Goal: Communication & Community: Answer question/provide support

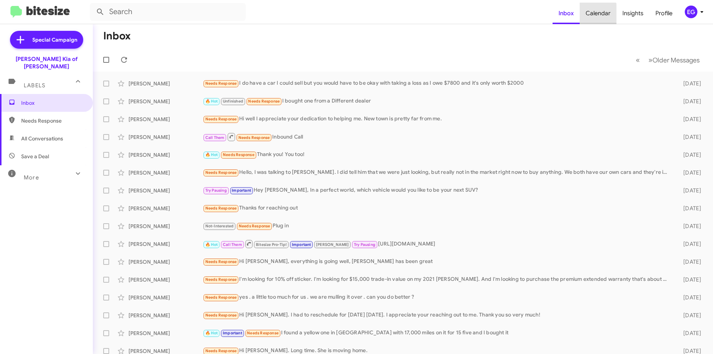
click at [599, 16] on span "Calendar" at bounding box center [598, 14] width 37 height 22
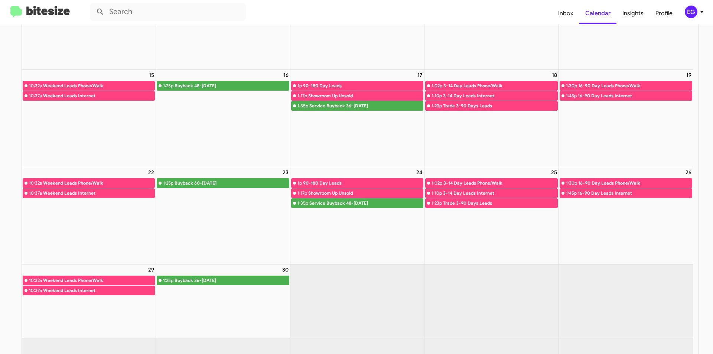
scroll to position [203, 0]
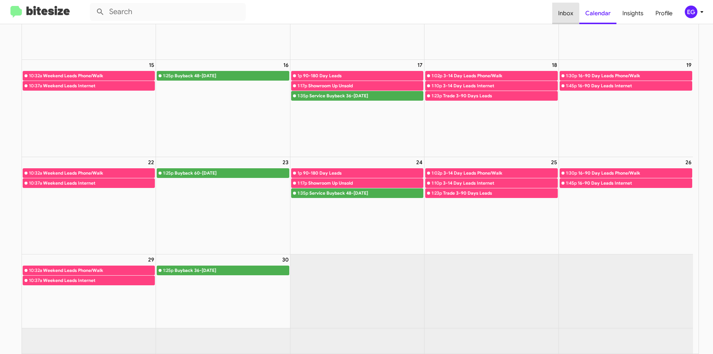
click at [563, 21] on span "Inbox" at bounding box center [566, 14] width 27 height 22
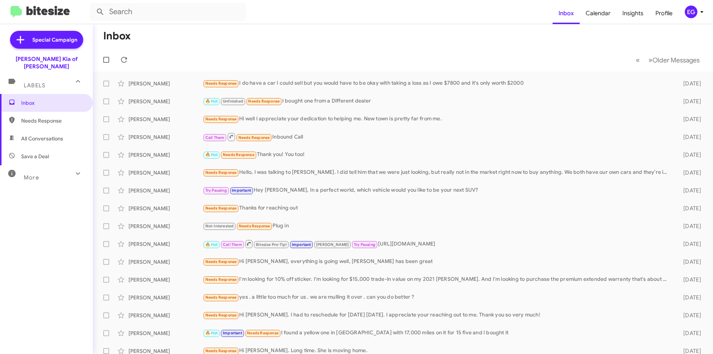
click at [30, 135] on span "All Conversations" at bounding box center [42, 138] width 42 height 7
type input "in:all-conversations"
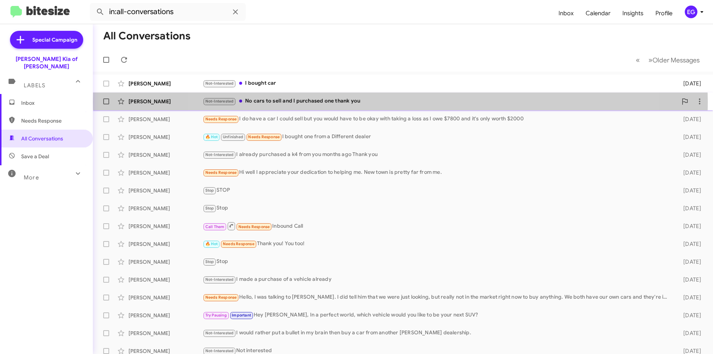
click at [401, 102] on div "Not-Interested No cars to sell and I purchased one thank you" at bounding box center [440, 101] width 475 height 9
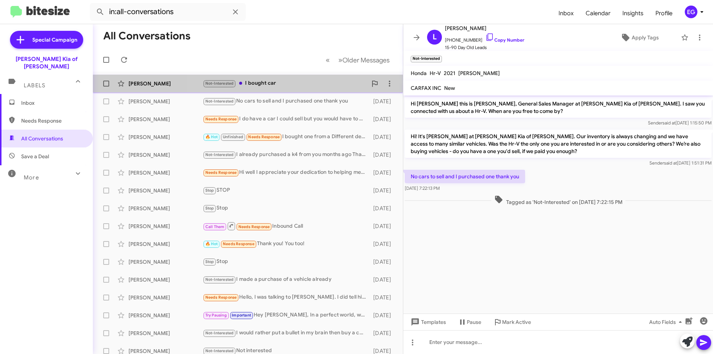
click at [294, 88] on div "Not-Interested I bought car" at bounding box center [285, 83] width 165 height 9
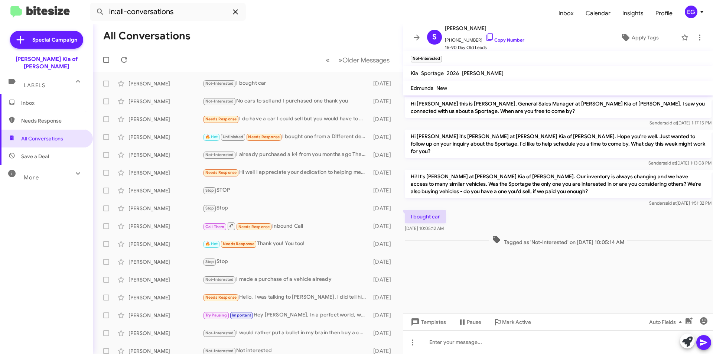
click at [233, 12] on icon at bounding box center [235, 11] width 9 height 9
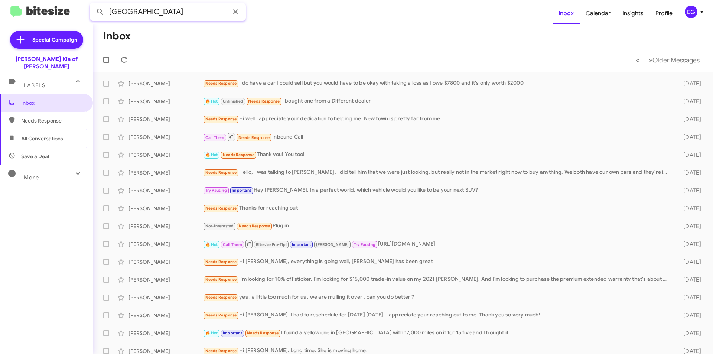
type input "[GEOGRAPHIC_DATA]"
click at [93, 4] on button at bounding box center [100, 11] width 15 height 15
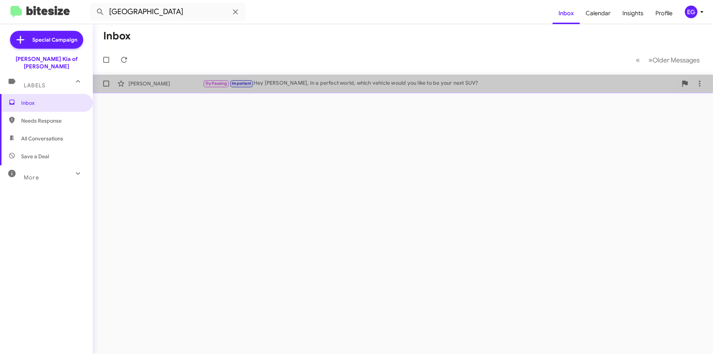
click at [270, 84] on div "Try Pausing Important Hey [PERSON_NAME], In a perfect world, which vehicle woul…" at bounding box center [440, 83] width 475 height 9
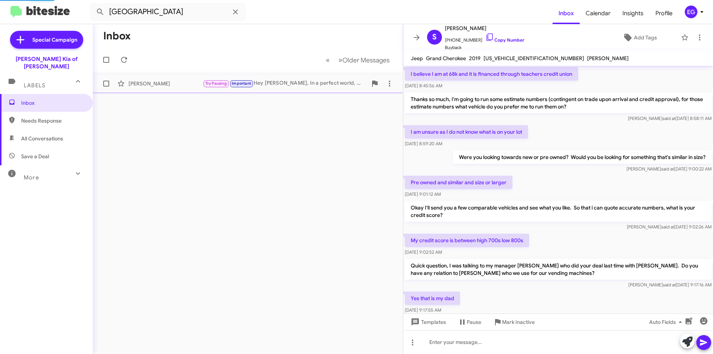
scroll to position [362, 0]
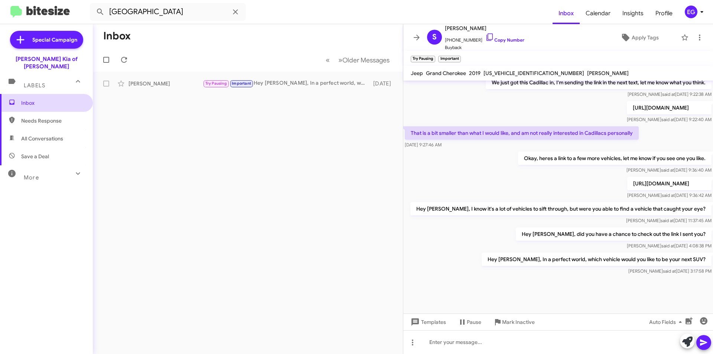
click at [26, 99] on span "Inbox" at bounding box center [52, 102] width 63 height 7
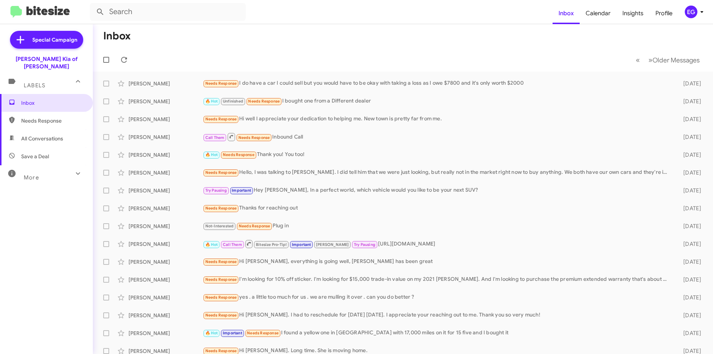
click at [38, 135] on span "All Conversations" at bounding box center [42, 138] width 42 height 7
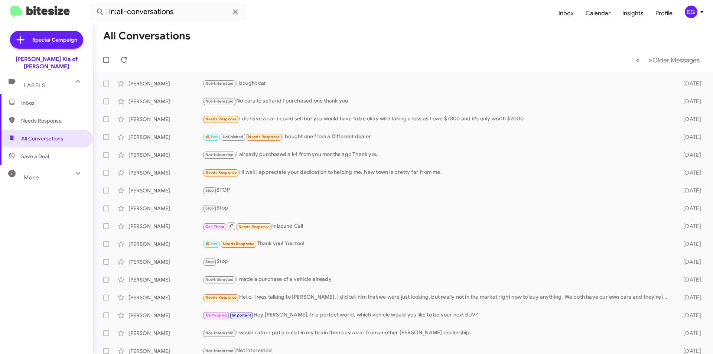
click at [19, 151] on span "Save a Deal" at bounding box center [46, 157] width 93 height 18
type input "in:not-interested"
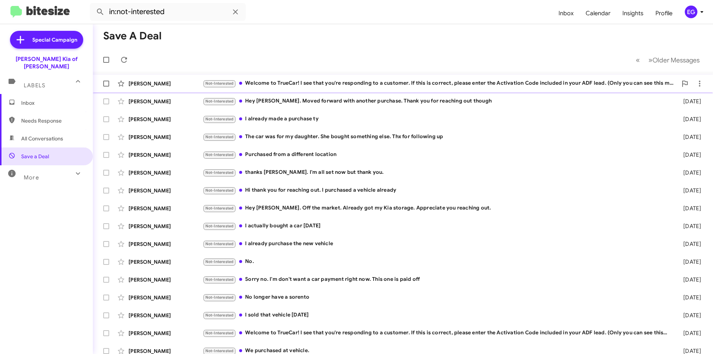
click at [334, 80] on div "Not-Interested Welcome to TrueCar! I see that you're responding to a customer. …" at bounding box center [440, 83] width 475 height 9
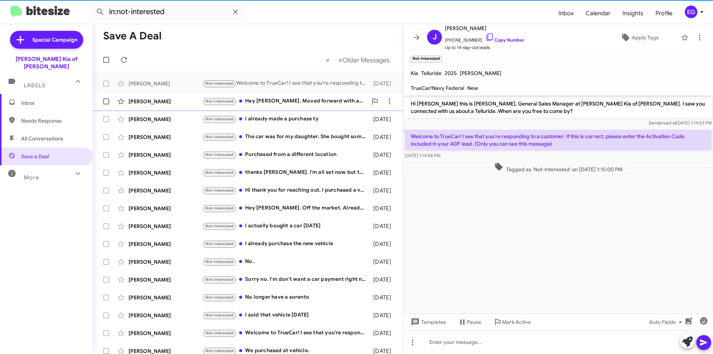
click at [315, 97] on div "Not-Interested Hey [PERSON_NAME]. Moved forward with another purchase. Thank yo…" at bounding box center [285, 101] width 165 height 9
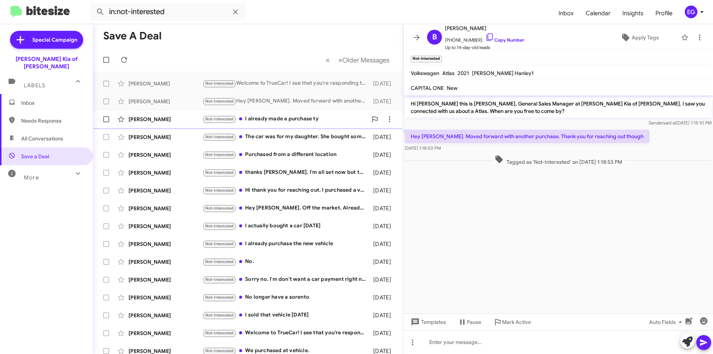
click at [308, 115] on div "Not-Interested I already made a purchase ty" at bounding box center [285, 119] width 165 height 9
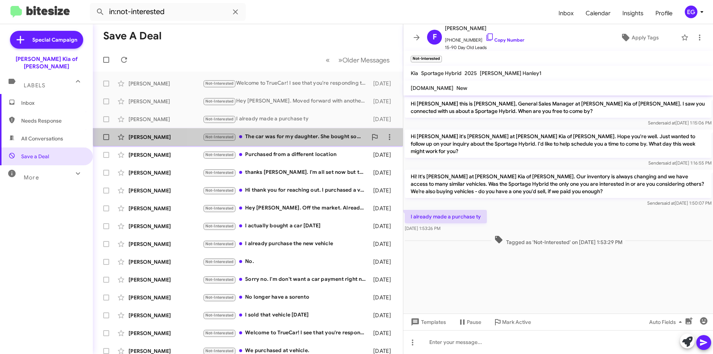
click at [301, 132] on div "[PERSON_NAME] Not-Interested The car was for my daughter. She bought something …" at bounding box center [248, 137] width 298 height 15
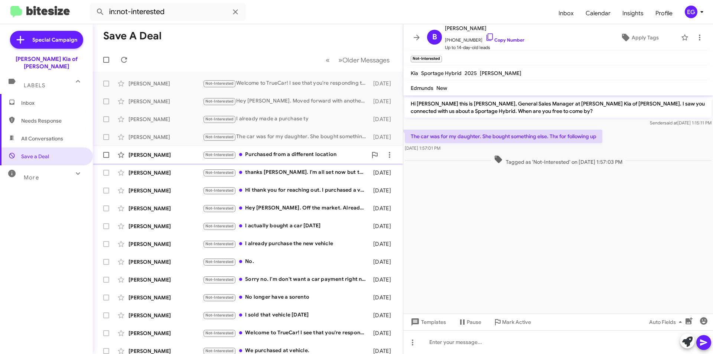
click at [293, 149] on div "[PERSON_NAME] Not-Interested Purchased from a different location [DATE]" at bounding box center [248, 155] width 298 height 15
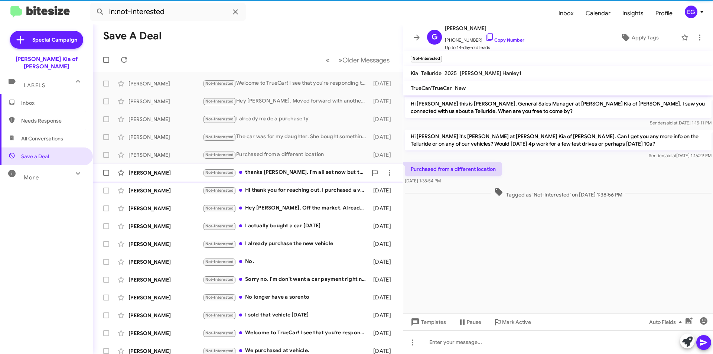
click at [278, 170] on div "Not-Interested thanks [PERSON_NAME]. I'm all set now but thank you." at bounding box center [285, 172] width 165 height 9
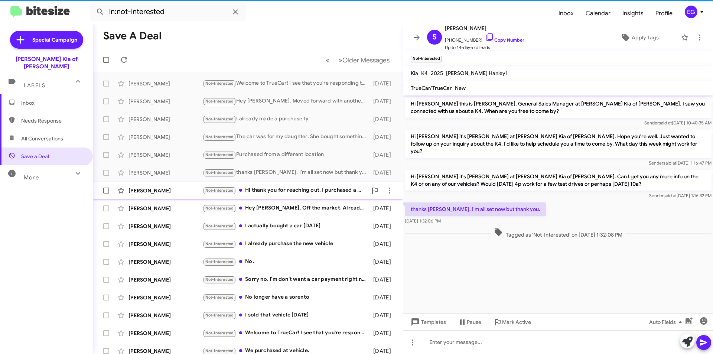
click at [278, 185] on div "[PERSON_NAME] Not-Interested Hi thank you for reaching out. I purchased a vehic…" at bounding box center [248, 190] width 298 height 15
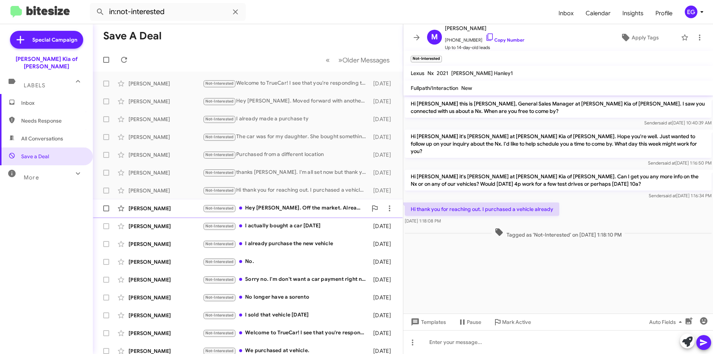
click at [276, 202] on div "[PERSON_NAME] Not-Interested Hey [PERSON_NAME]. Off the market. Already got my …" at bounding box center [248, 208] width 298 height 15
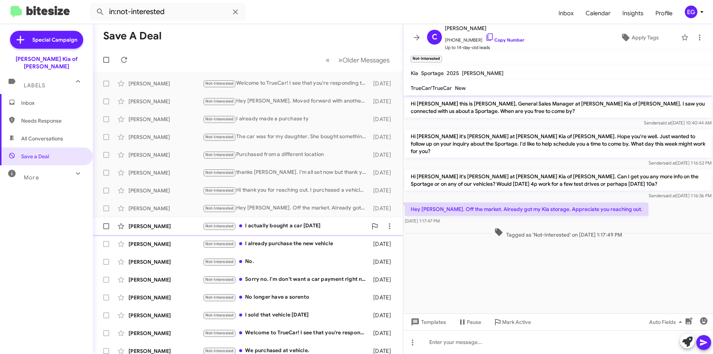
click at [276, 220] on div "[PERSON_NAME] Not-Interested I actually bought a car [DATE] [DATE]" at bounding box center [248, 226] width 298 height 15
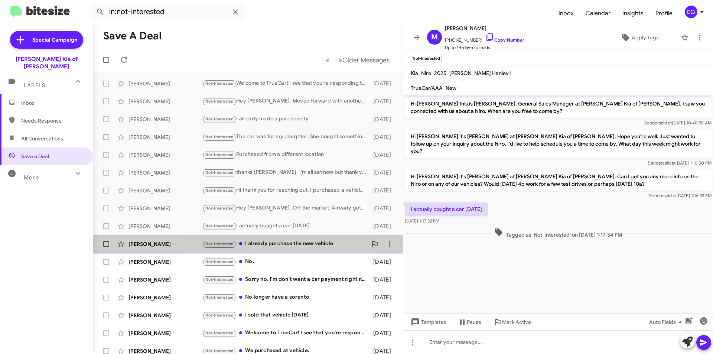
click at [289, 242] on div "Not-Interested I already purchase the new vehicle" at bounding box center [285, 244] width 165 height 9
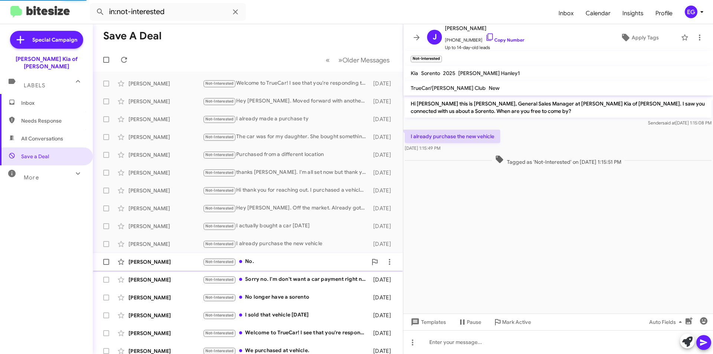
click at [290, 256] on div "[PERSON_NAME] Not-Interested No. [DATE]" at bounding box center [248, 262] width 298 height 15
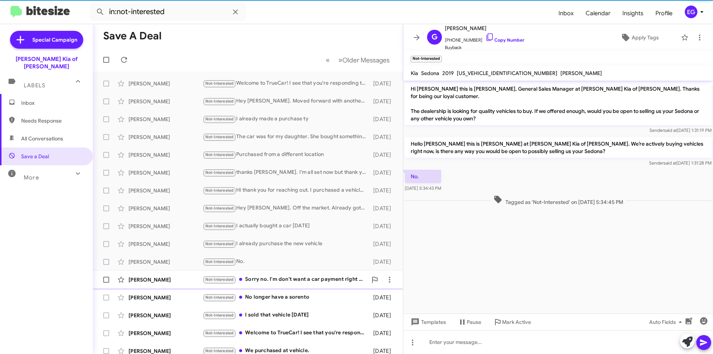
click at [290, 279] on div "Not-Interested Sorry no. I'm don't want a car payment right now. This one is pa…" at bounding box center [285, 279] width 165 height 9
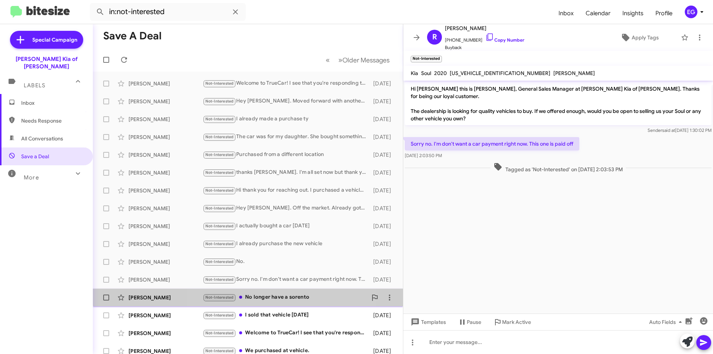
click at [286, 294] on div "Not-Interested No longer have a sorento" at bounding box center [285, 297] width 165 height 9
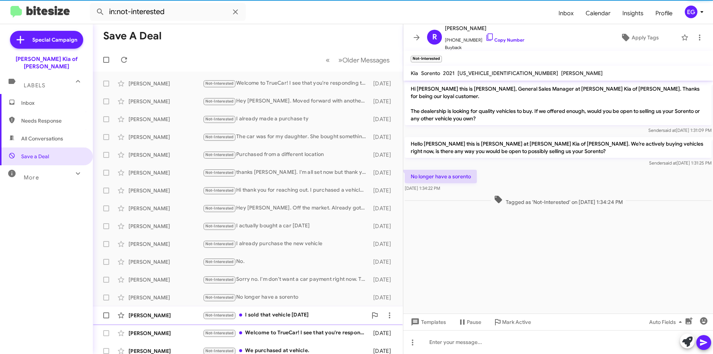
click at [286, 310] on div "[PERSON_NAME] Not-Interested I sold that vehicle [DATE] [DATE]" at bounding box center [248, 315] width 298 height 15
click at [283, 297] on div "Not-Interested No longer have a sorento" at bounding box center [285, 297] width 165 height 9
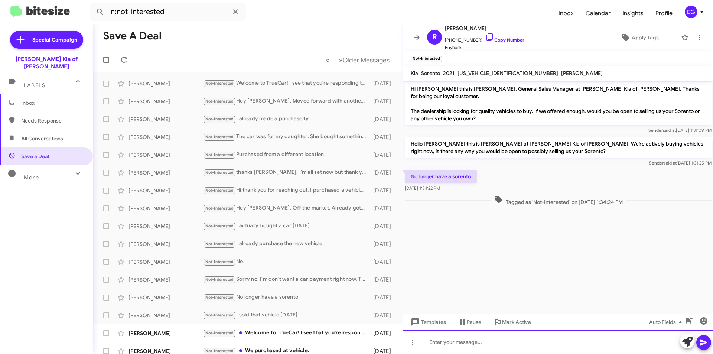
click at [463, 343] on div at bounding box center [559, 342] width 310 height 24
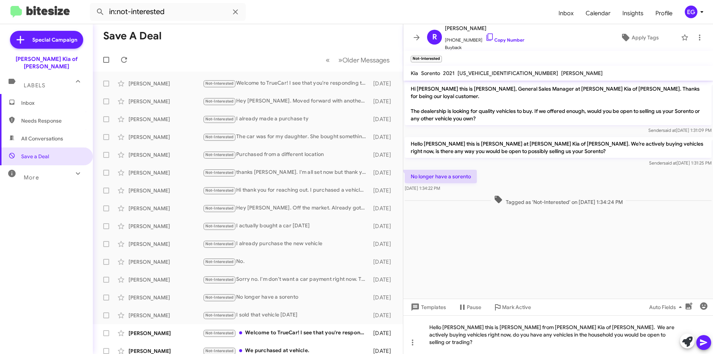
click at [702, 342] on icon at bounding box center [703, 343] width 7 height 6
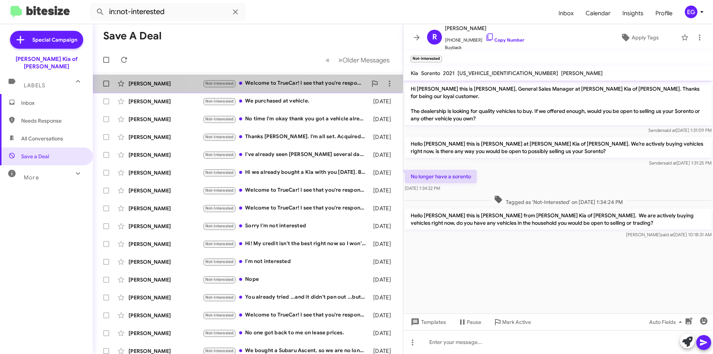
click at [290, 78] on div "[PERSON_NAME] Not-Interested Welcome to TrueCar! I see that you're responding t…" at bounding box center [248, 83] width 298 height 15
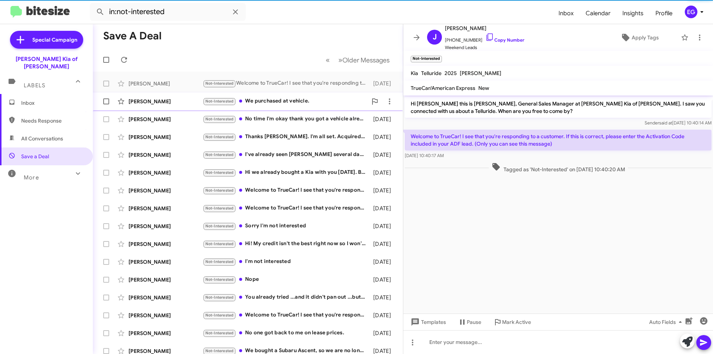
click at [289, 96] on div "[PERSON_NAME] Not-Interested We purchased at vehicle. [DATE]" at bounding box center [248, 101] width 298 height 15
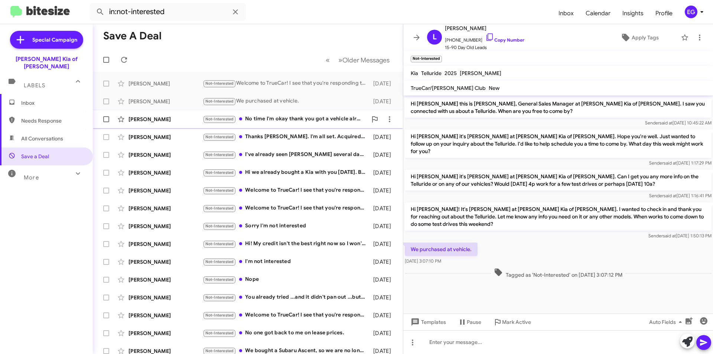
click at [288, 112] on div "[PERSON_NAME] Not-Interested No time I'm okay thank you got a vehicle already […" at bounding box center [248, 119] width 298 height 15
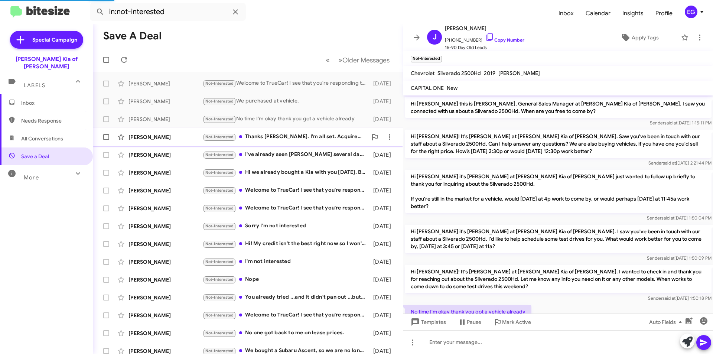
scroll to position [42, 0]
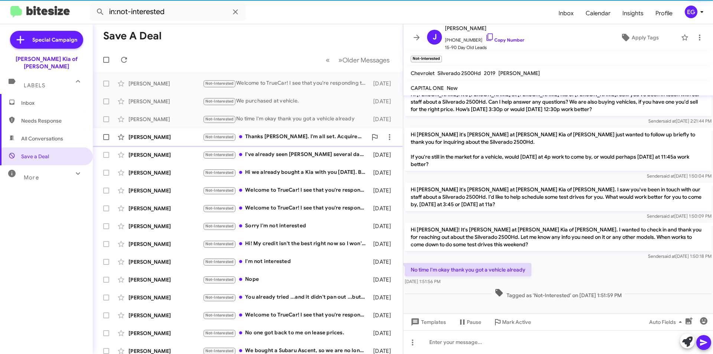
click at [289, 130] on div "[PERSON_NAME] Not-Interested Thanks [PERSON_NAME]. I'm all set. Acquired a tell…" at bounding box center [248, 137] width 298 height 15
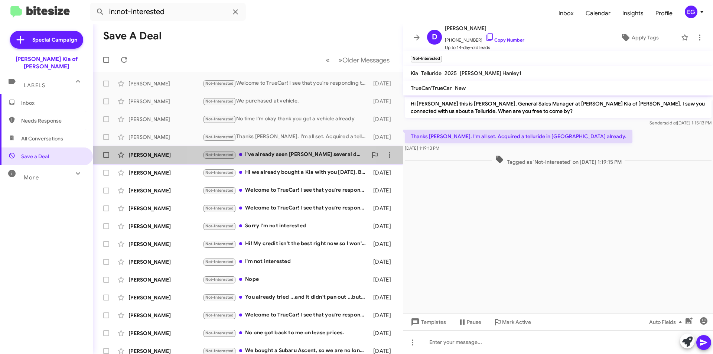
click at [289, 154] on div "Not-Interested I've already seen [PERSON_NAME] several days ago. Ty" at bounding box center [285, 154] width 165 height 9
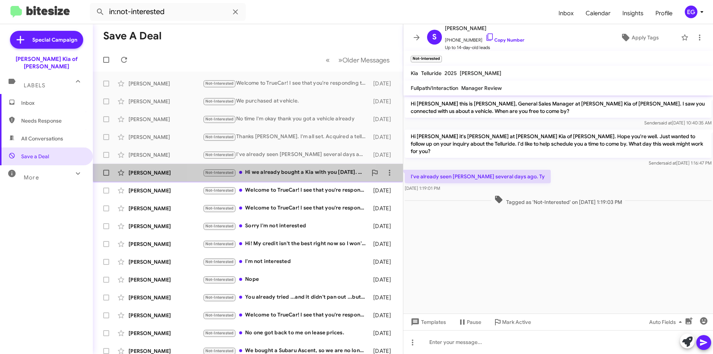
click at [290, 169] on div "Not-Interested Hi we already bought a Kia with you [DATE]. But thank you" at bounding box center [285, 172] width 165 height 9
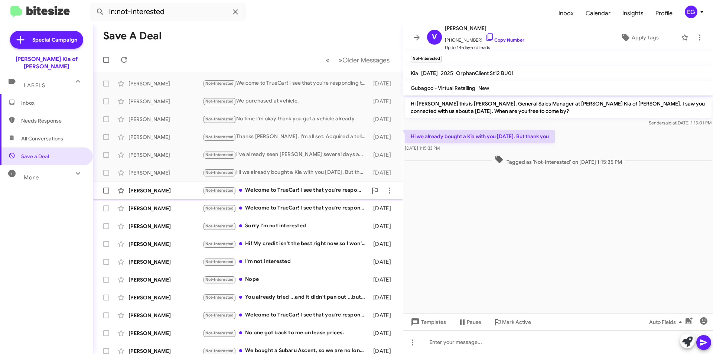
click at [290, 192] on div "Not-Interested Welcome to TrueCar! I see that you're responding to a customer. …" at bounding box center [285, 190] width 165 height 9
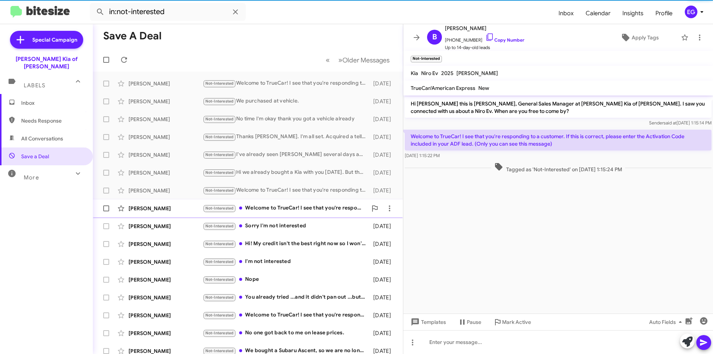
click at [285, 204] on div "Not-Interested Welcome to TrueCar! I see that you're responding to a customer. …" at bounding box center [285, 208] width 165 height 9
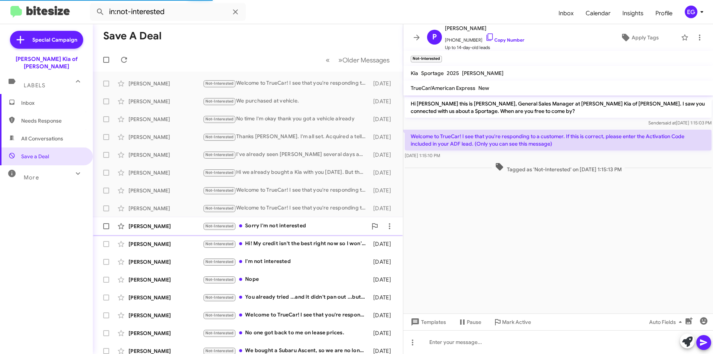
click at [286, 220] on div "[PERSON_NAME] Not-Interested Sorry I'm not interested [DATE]" at bounding box center [248, 226] width 298 height 15
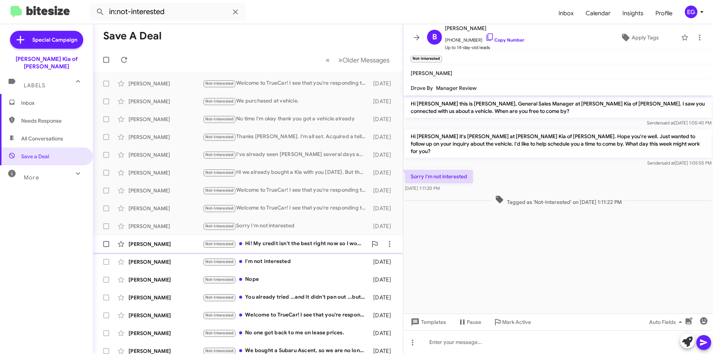
click at [279, 242] on div "Not-Interested Hi! My credit isn't the best right now so I won't be able to do …" at bounding box center [285, 244] width 165 height 9
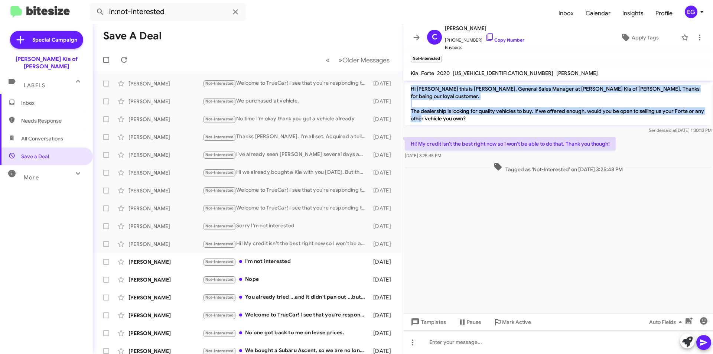
drag, startPoint x: 470, startPoint y: 109, endPoint x: 408, endPoint y: 82, distance: 67.4
click at [408, 82] on div "Hi [PERSON_NAME] this is [PERSON_NAME], General Sales Manager at [PERSON_NAME] …" at bounding box center [559, 108] width 310 height 55
copy p "Hi [PERSON_NAME] this is [PERSON_NAME], General Sales Manager at [PERSON_NAME] …"
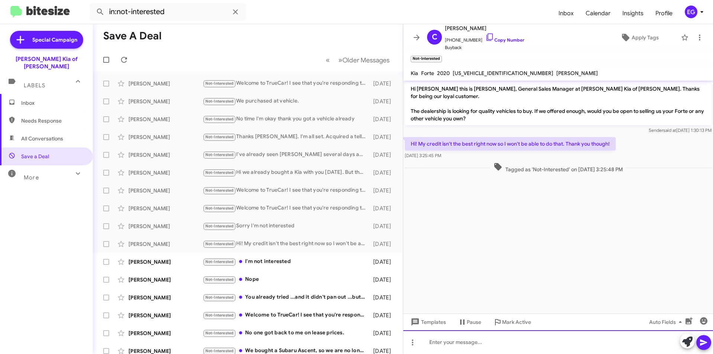
click at [444, 339] on div at bounding box center [559, 342] width 310 height 24
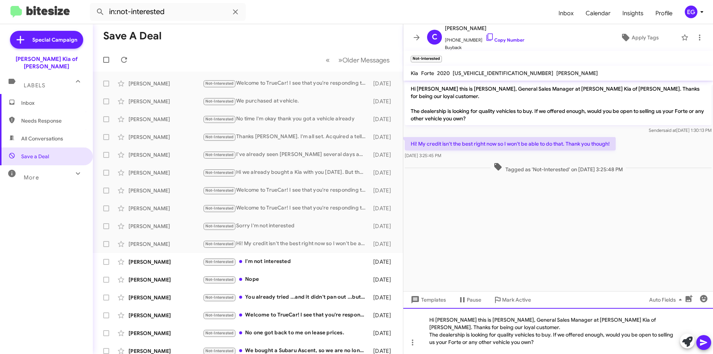
click at [478, 321] on div "Hi [PERSON_NAME] this is [PERSON_NAME], General Sales Manager at [PERSON_NAME] …" at bounding box center [559, 331] width 310 height 46
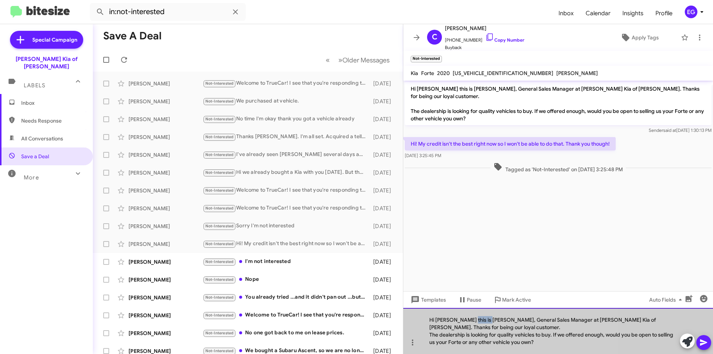
click at [478, 321] on div "Hi [PERSON_NAME] this is [PERSON_NAME], General Sales Manager at [PERSON_NAME] …" at bounding box center [559, 331] width 310 height 46
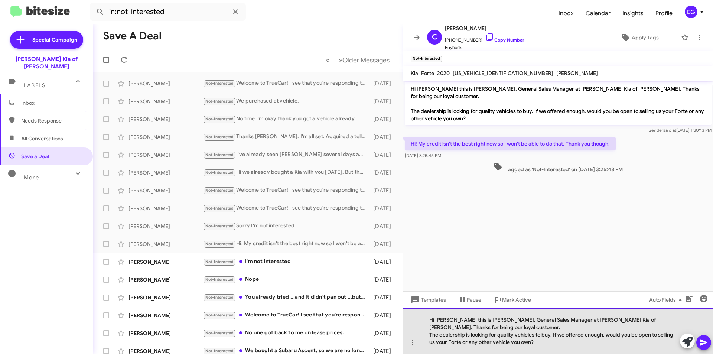
click at [480, 320] on div "Hi [PERSON_NAME] this is [PERSON_NAME], General Sales Manager at [PERSON_NAME] …" at bounding box center [559, 331] width 310 height 46
drag, startPoint x: 529, startPoint y: 328, endPoint x: 465, endPoint y: 328, distance: 63.9
click at [465, 328] on div "Hi [PERSON_NAME] this is , General Sales Manager at [PERSON_NAME] Kia of [PERSO…" at bounding box center [559, 331] width 310 height 46
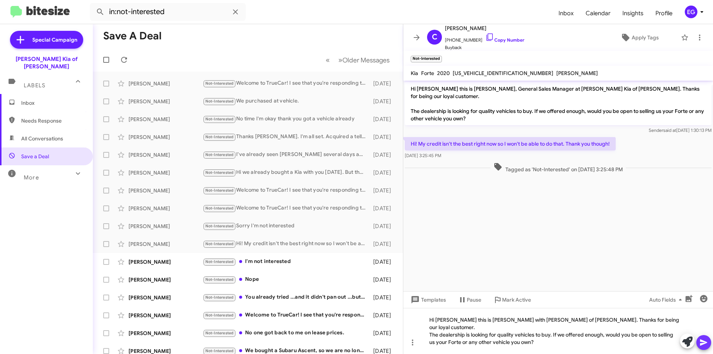
click at [703, 340] on icon at bounding box center [704, 342] width 9 height 9
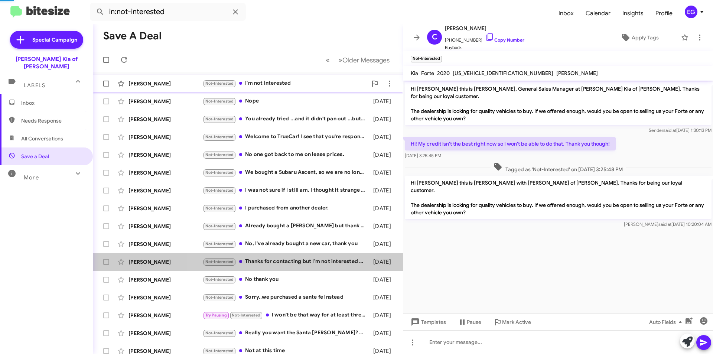
click at [287, 263] on div "Not-Interested Thanks for contacting but I'm not interested anymore. Thank you" at bounding box center [286, 261] width 167 height 9
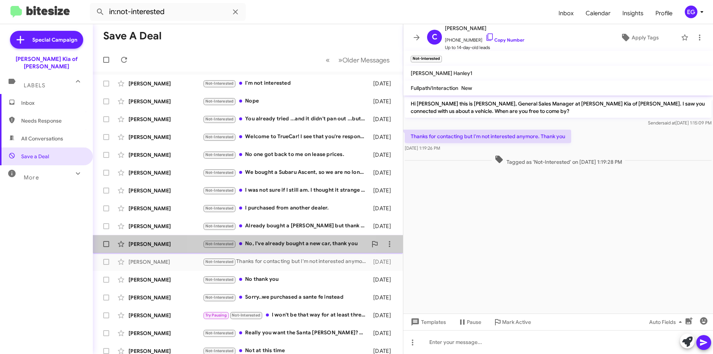
click at [284, 243] on div "Not-Interested No, I've already bought a new car, thank you" at bounding box center [285, 244] width 165 height 9
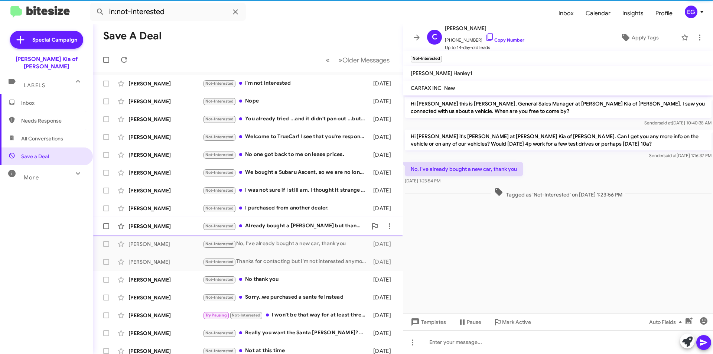
click at [285, 224] on div "Not-Interested Already bought a Kia but thank you" at bounding box center [285, 226] width 165 height 9
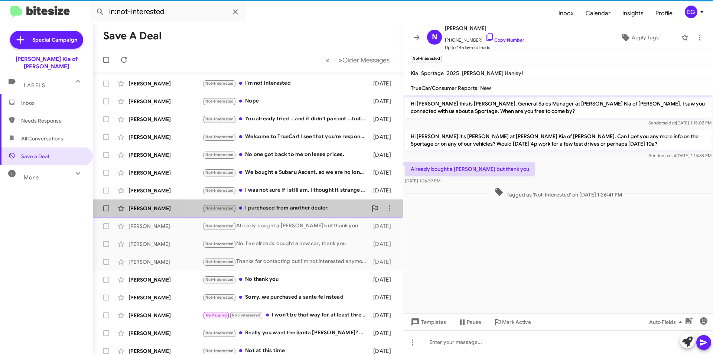
click at [282, 210] on div "Not-Interested I purchased from another dealer." at bounding box center [285, 208] width 165 height 9
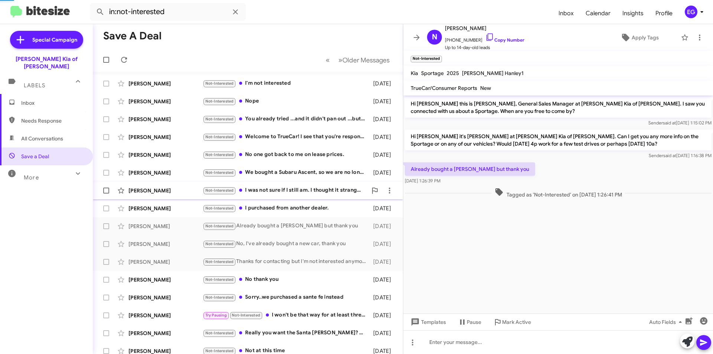
scroll to position [49, 0]
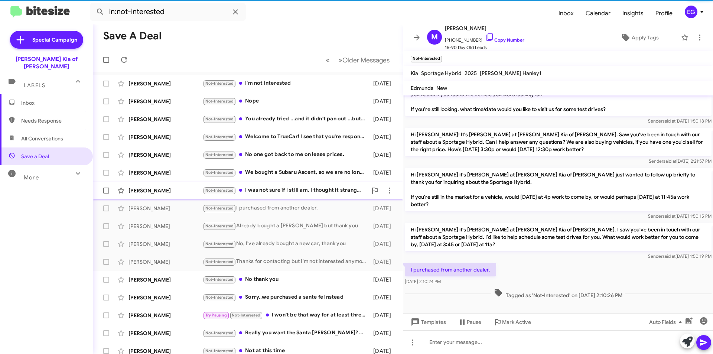
click at [275, 189] on div "Not-Interested I was not sure if I still am. I thought it strange that no one a…" at bounding box center [285, 190] width 165 height 9
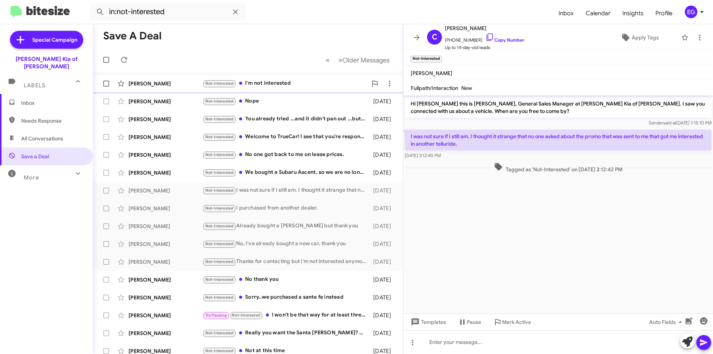
click at [257, 85] on div "Not-Interested I'm not interested" at bounding box center [285, 83] width 165 height 9
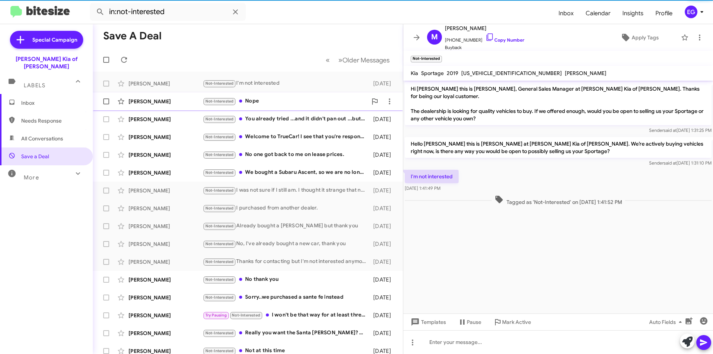
click at [263, 99] on div "Not-Interested Nope" at bounding box center [285, 101] width 165 height 9
click at [266, 116] on div "Not-Interested You already tried ...and it didn't pan out ...but thanks anyway" at bounding box center [285, 119] width 165 height 9
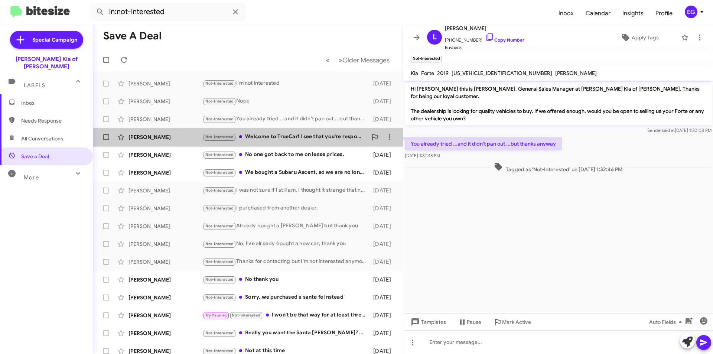
click at [274, 139] on div "Not-Interested Welcome to TrueCar! I see that you're responding to a customer. …" at bounding box center [285, 137] width 165 height 9
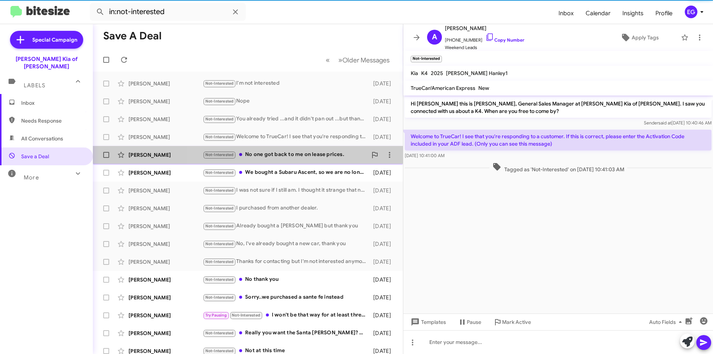
click at [293, 152] on div "Not-Interested No one got back to me on lease prices." at bounding box center [285, 154] width 165 height 9
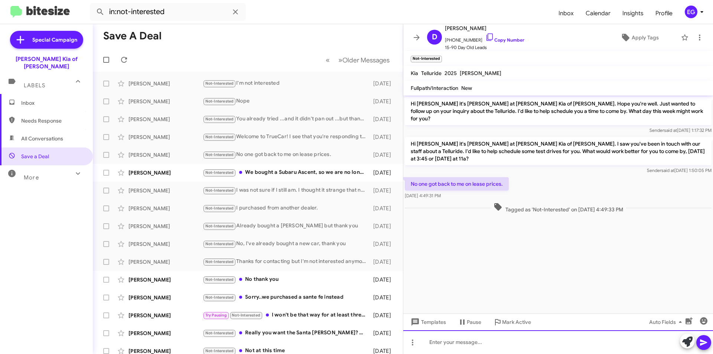
click at [483, 337] on div at bounding box center [559, 342] width 310 height 24
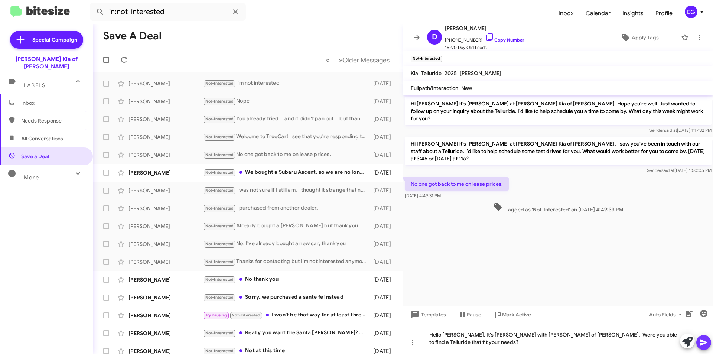
click at [706, 342] on icon at bounding box center [703, 343] width 7 height 6
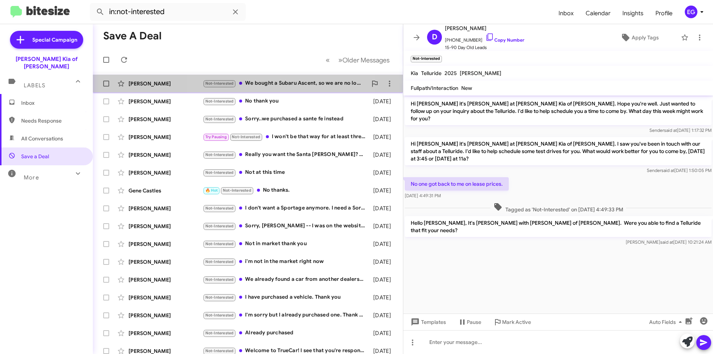
click at [254, 89] on div "[PERSON_NAME] Not-Interested We bought a Subaru Ascent, so we are no longer in …" at bounding box center [248, 83] width 298 height 15
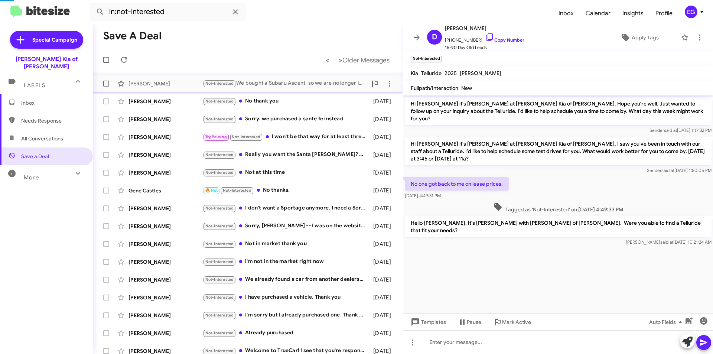
scroll to position [49, 0]
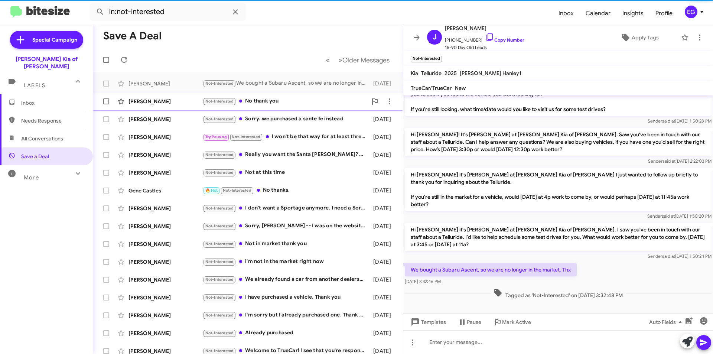
click at [265, 97] on div "[PERSON_NAME] Not-Interested No thank you [DATE]" at bounding box center [248, 101] width 298 height 15
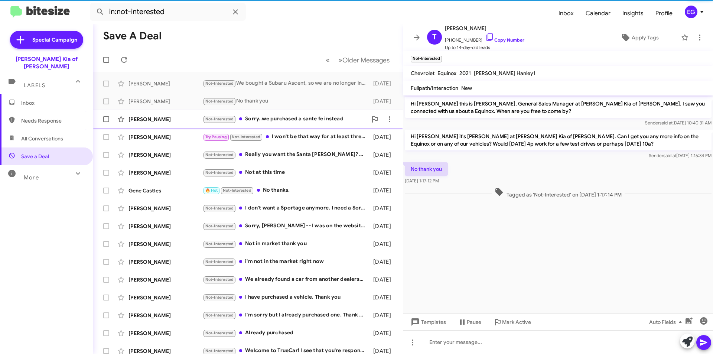
click at [269, 117] on div "Not-Interested Sorry..we purchased a sante fe instead" at bounding box center [285, 119] width 165 height 9
click at [281, 136] on div "Try Pausing Not-Interested I won't be that way for at least three weeks" at bounding box center [285, 137] width 165 height 9
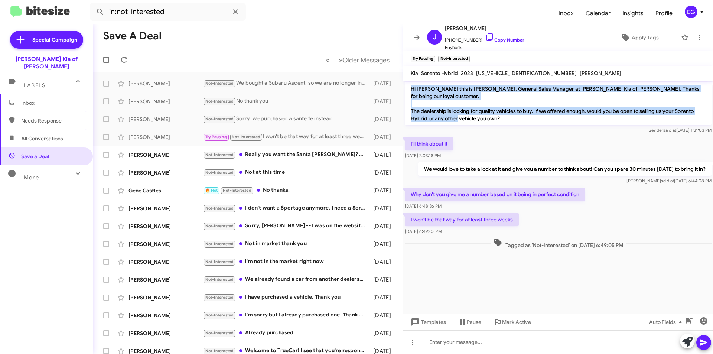
drag, startPoint x: 503, startPoint y: 112, endPoint x: 404, endPoint y: 85, distance: 102.4
click at [404, 85] on div "Hi [PERSON_NAME] this is [PERSON_NAME], General Sales Manager at [PERSON_NAME] …" at bounding box center [559, 108] width 310 height 55
copy p "Hi [PERSON_NAME] this is [PERSON_NAME], General Sales Manager at [PERSON_NAME] …"
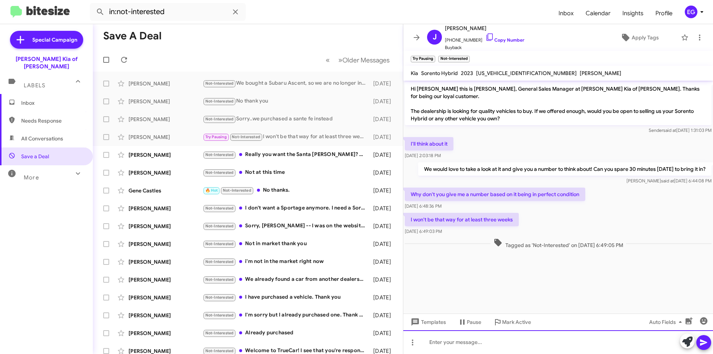
click at [471, 337] on div at bounding box center [559, 342] width 310 height 24
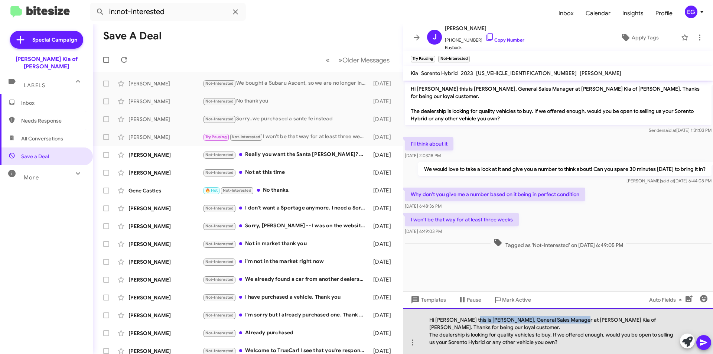
drag, startPoint x: 577, startPoint y: 320, endPoint x: 470, endPoint y: 319, distance: 106.6
click at [470, 319] on div "Hi [PERSON_NAME] this is [PERSON_NAME], General Sales Manager at [PERSON_NAME] …" at bounding box center [559, 331] width 310 height 46
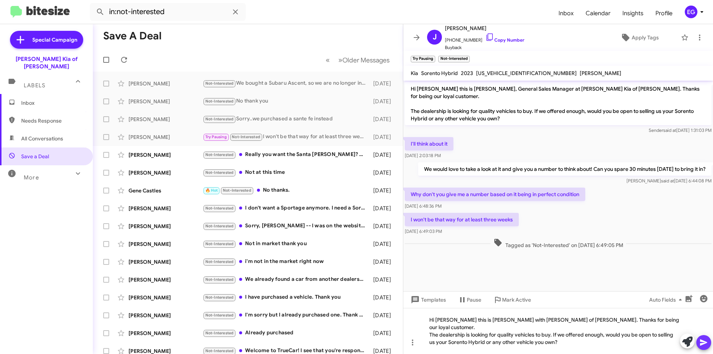
click at [700, 342] on icon at bounding box center [704, 342] width 9 height 9
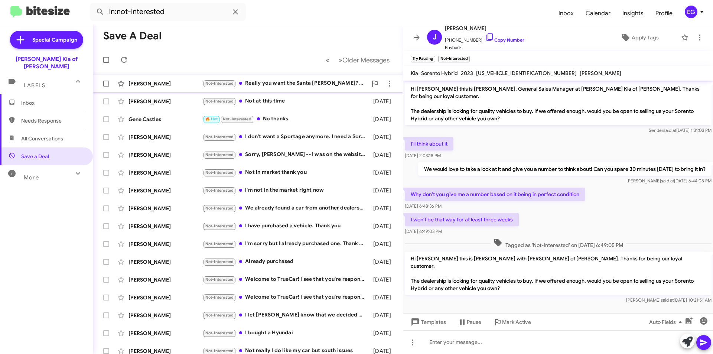
click at [262, 81] on div "Not-Interested Really you want the Santa [PERSON_NAME]? You guys told me you co…" at bounding box center [285, 83] width 165 height 9
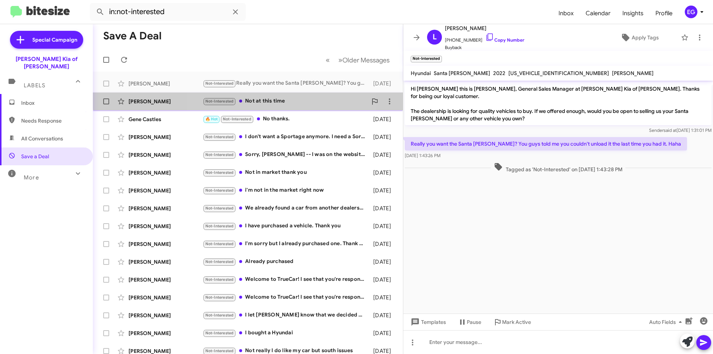
click at [273, 97] on div "Not-Interested Not at this time" at bounding box center [285, 101] width 165 height 9
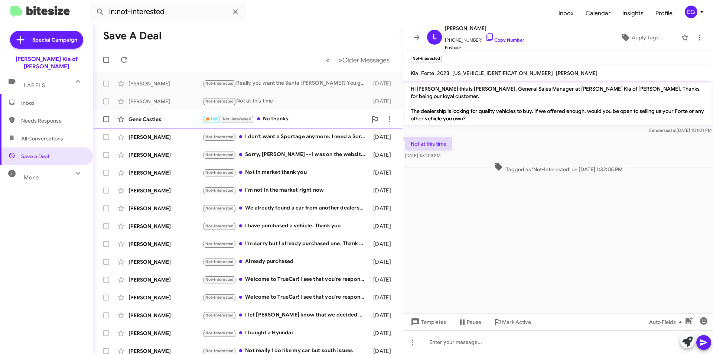
click at [281, 115] on div "🔥 Hot Not-Interested No thanks." at bounding box center [285, 119] width 165 height 9
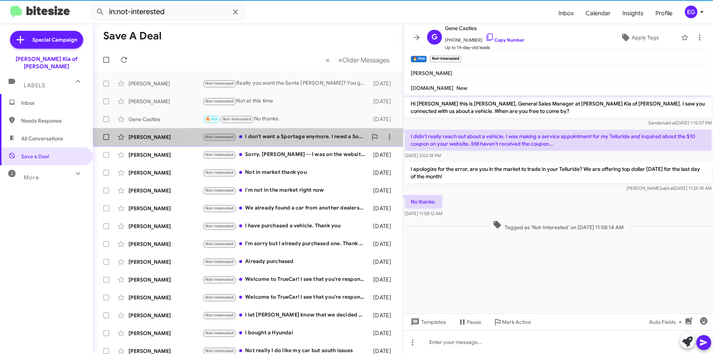
click at [283, 129] on span "[PERSON_NAME] Not-Interested I don't want a Sportage anymore. I need a Sorrento…" at bounding box center [248, 137] width 310 height 18
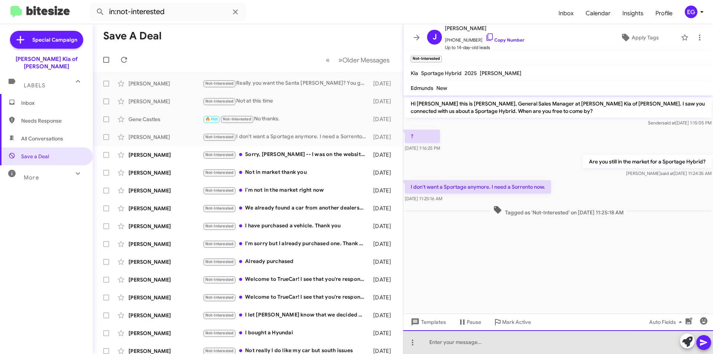
click at [436, 343] on div at bounding box center [559, 342] width 310 height 24
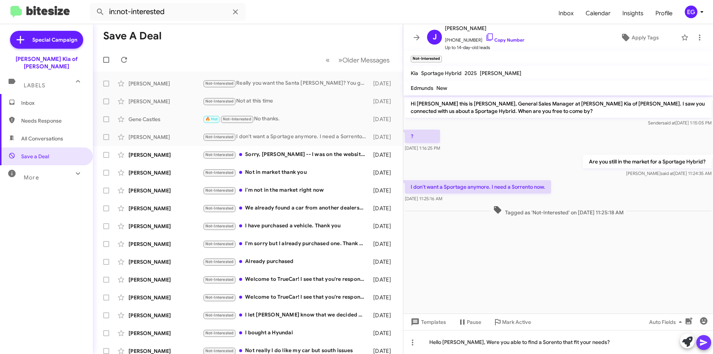
click at [699, 337] on button at bounding box center [704, 342] width 15 height 15
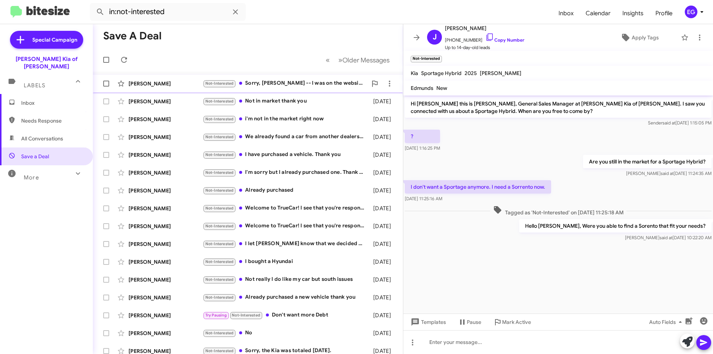
click at [275, 90] on div "[PERSON_NAME] Not-Interested Sorry, [PERSON_NAME] -- I was on the website looki…" at bounding box center [248, 83] width 298 height 15
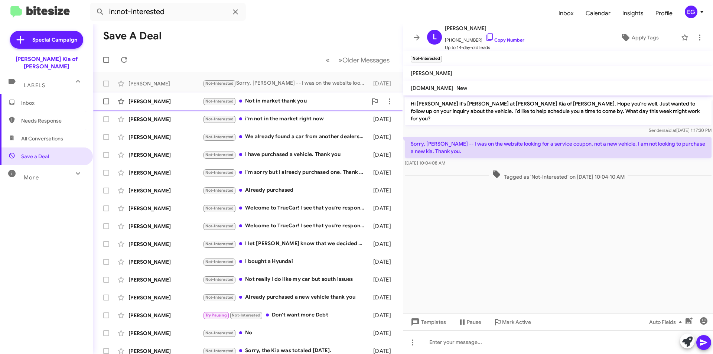
click at [289, 102] on div "Not-Interested Not in market thank you" at bounding box center [285, 101] width 165 height 9
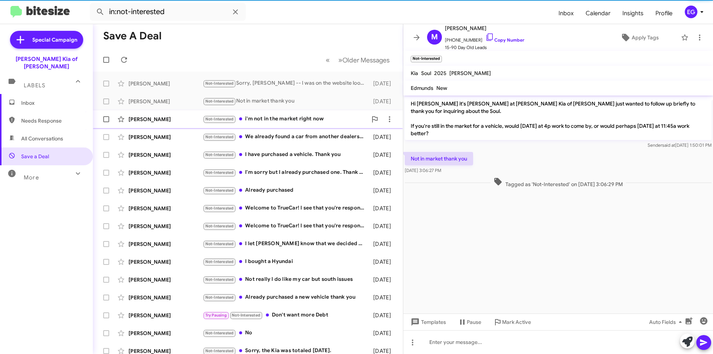
click at [285, 119] on div "Not-Interested i'm not in the market right now" at bounding box center [285, 119] width 165 height 9
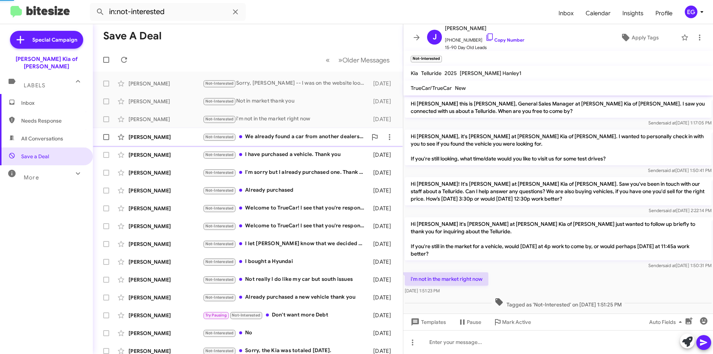
scroll to position [7, 0]
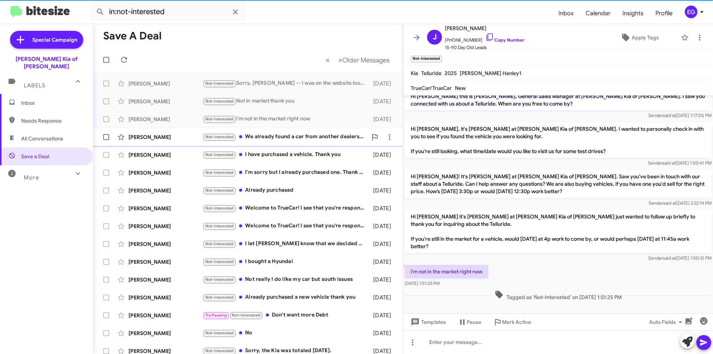
click at [291, 139] on div "Not-Interested We already found a car from another dealership but thanks though." at bounding box center [285, 137] width 165 height 9
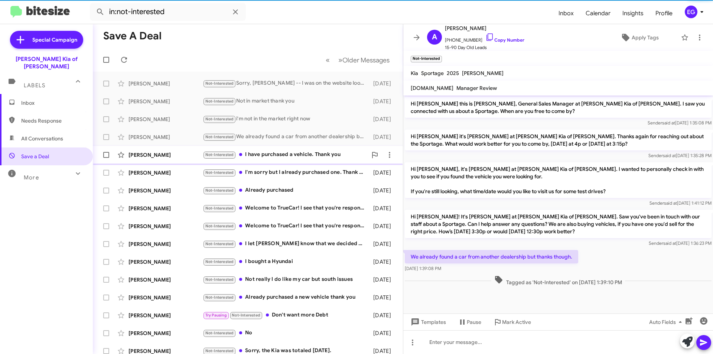
click at [292, 152] on div "Not-Interested I have purchased a vehicle. Thank you" at bounding box center [285, 154] width 165 height 9
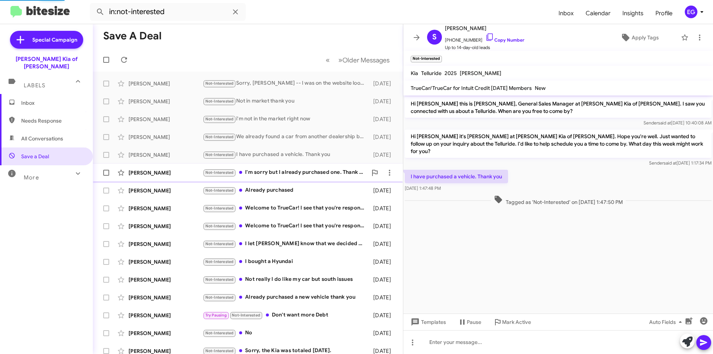
click at [290, 170] on div "Not-Interested I'm sorry but I already purchased one. Thank you again for reach…" at bounding box center [285, 172] width 165 height 9
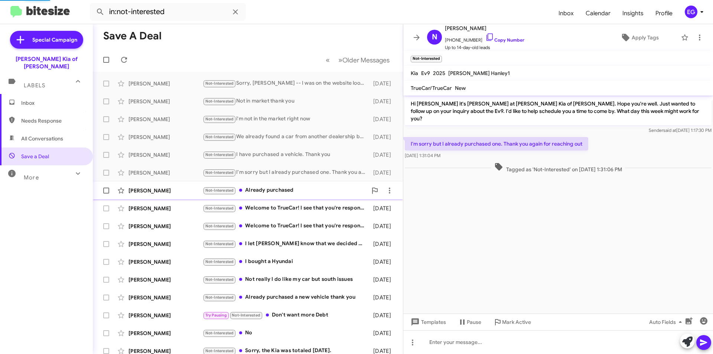
click at [288, 185] on div "[PERSON_NAME] Not-Interested Already purchased [DATE]" at bounding box center [248, 190] width 298 height 15
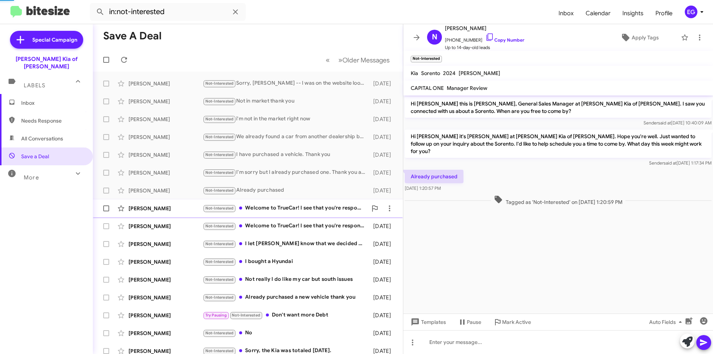
click at [288, 203] on div "[PERSON_NAME] Not-Interested Welcome to TrueCar! I see that you're responding t…" at bounding box center [248, 208] width 298 height 15
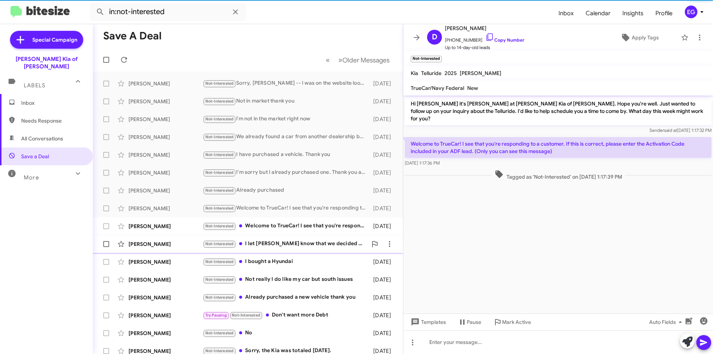
click at [286, 236] on span "[PERSON_NAME] Not-Interested I let [PERSON_NAME] know that we decided on anothe…" at bounding box center [248, 244] width 310 height 18
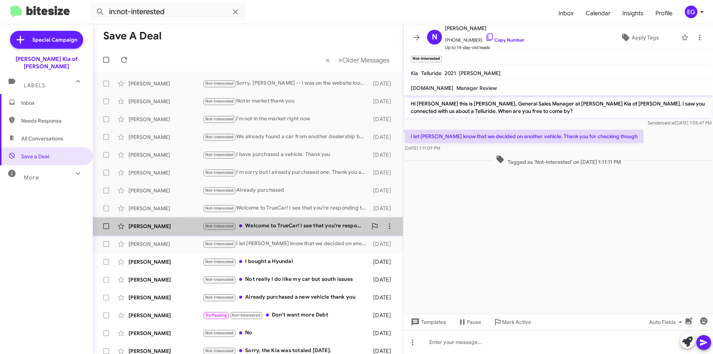
click at [280, 226] on div "Not-Interested Welcome to TrueCar! I see that you're responding to a customer. …" at bounding box center [285, 226] width 165 height 9
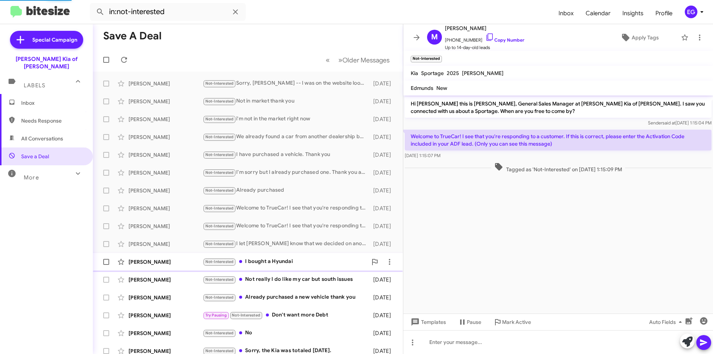
click at [275, 254] on span "[PERSON_NAME] Not-Interested I bought a Hyundai [DATE]" at bounding box center [248, 262] width 310 height 18
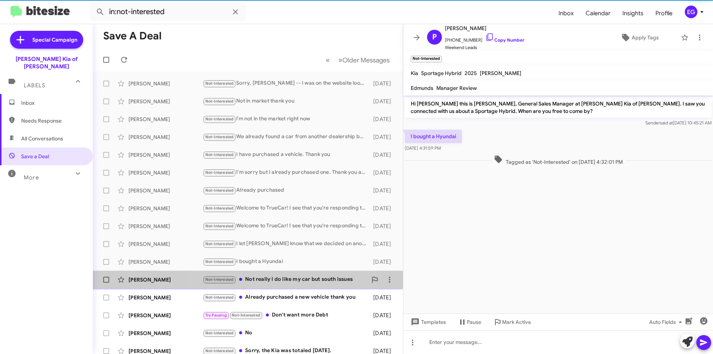
click at [279, 278] on div "Not-Interested Not really I do like my car but south issues" at bounding box center [285, 279] width 165 height 9
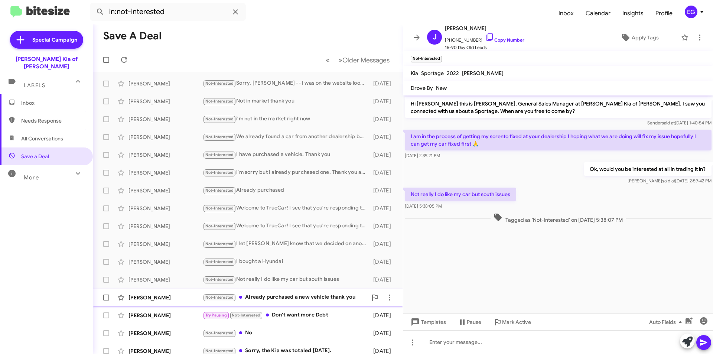
click at [279, 292] on div "[PERSON_NAME] Not-Interested Already purchased a new vehicle thank you [DATE]" at bounding box center [248, 297] width 298 height 15
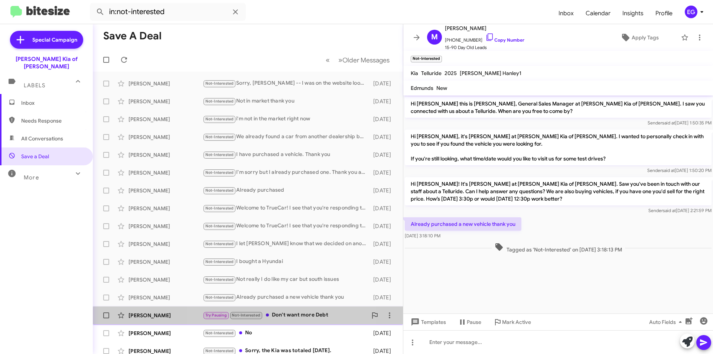
click at [288, 320] on div "[PERSON_NAME] Try Pausing Not-Interested Don't want more Debt [DATE]" at bounding box center [248, 315] width 298 height 15
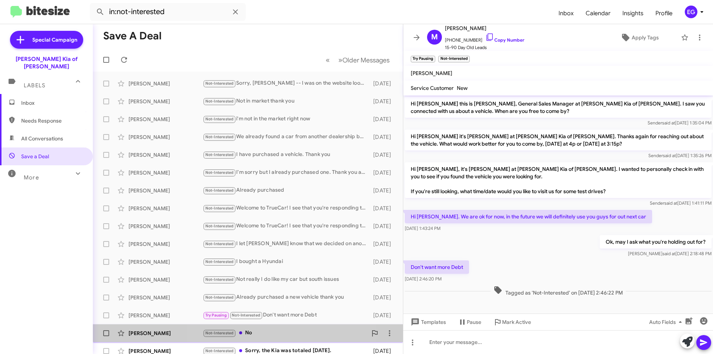
click at [286, 330] on div "Not-Interested No" at bounding box center [285, 333] width 165 height 9
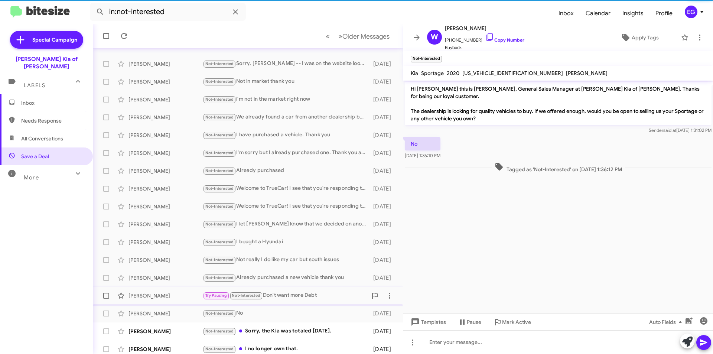
scroll to position [37, 0]
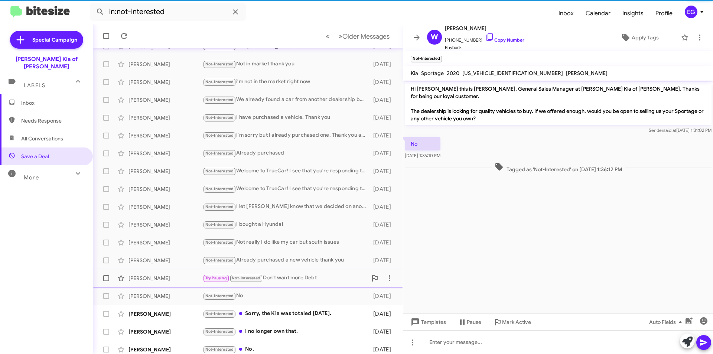
click at [284, 314] on div "Not-Interested Sorry, the Kia was totaled [DATE]." at bounding box center [286, 314] width 167 height 9
click at [282, 326] on div "[PERSON_NAME] Not-Interested I no longer own that. [DATE]" at bounding box center [248, 331] width 298 height 15
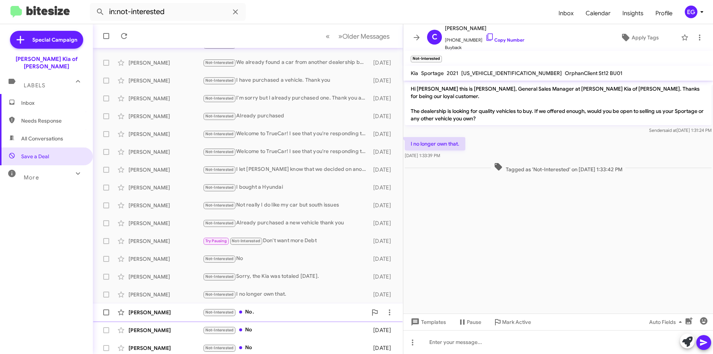
click at [272, 311] on div "Not-Interested No." at bounding box center [285, 312] width 165 height 9
click at [273, 327] on div "Not-Interested No" at bounding box center [285, 330] width 165 height 9
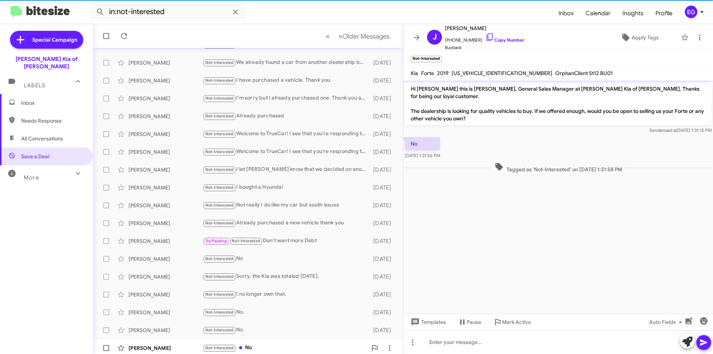
click at [273, 343] on div "[PERSON_NAME] Not-Interested No [DATE]" at bounding box center [248, 348] width 298 height 15
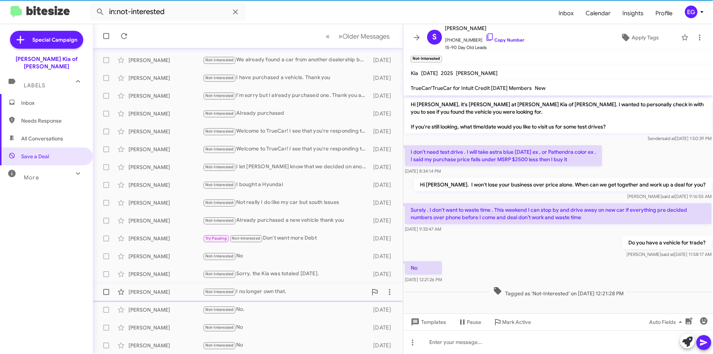
scroll to position [77, 0]
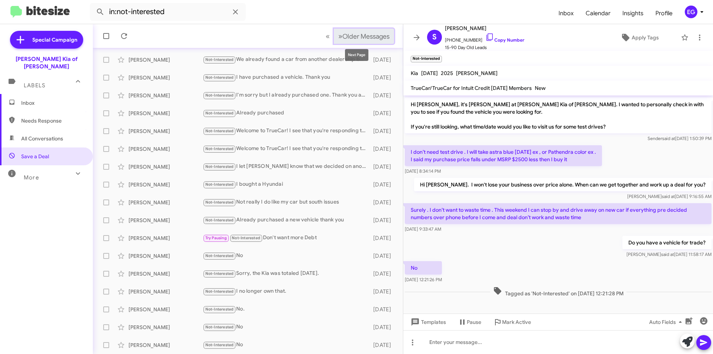
click at [343, 39] on span "Older Messages" at bounding box center [366, 36] width 47 height 8
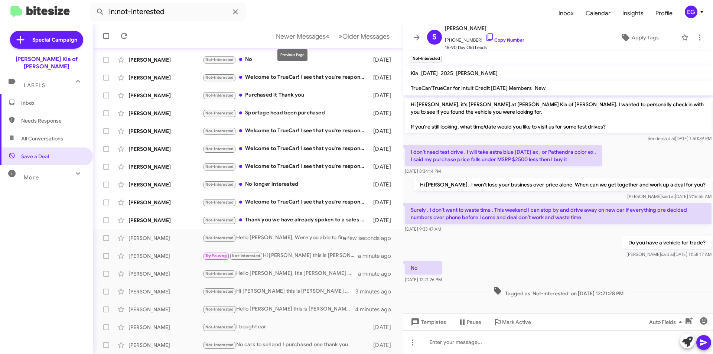
click at [289, 62] on mat-tooltip-component "Previous Page" at bounding box center [292, 55] width 41 height 22
click at [259, 57] on div "Not-Interested No" at bounding box center [285, 59] width 165 height 9
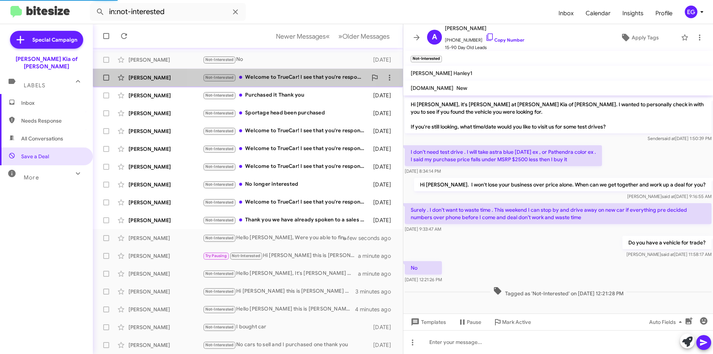
click at [267, 78] on div "Not-Interested Welcome to TrueCar! I see that you're responding to a customer. …" at bounding box center [285, 77] width 165 height 9
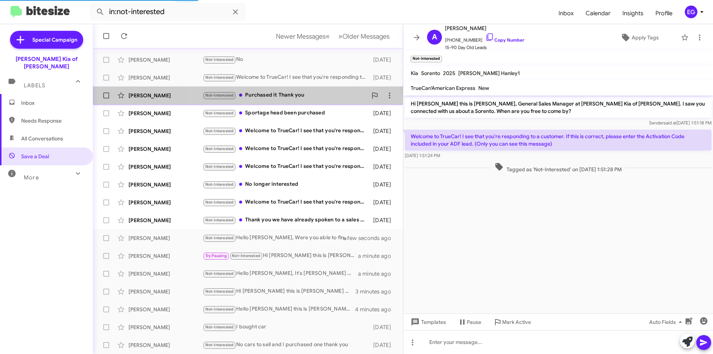
click at [271, 96] on div "Not-Interested Purchased it Thank you" at bounding box center [285, 95] width 165 height 9
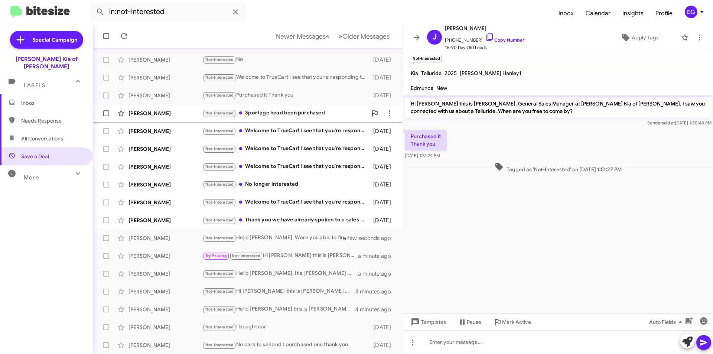
click at [275, 118] on div "[PERSON_NAME] Not-Interested Sportage head been purchased [DATE]" at bounding box center [248, 113] width 298 height 15
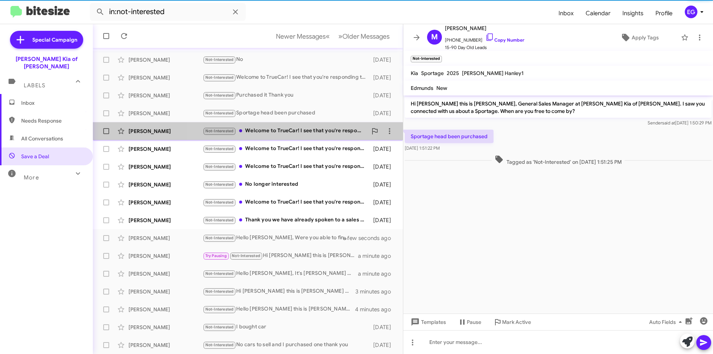
click at [278, 130] on div "Not-Interested Welcome to TrueCar! I see that you're responding to a customer. …" at bounding box center [285, 131] width 165 height 9
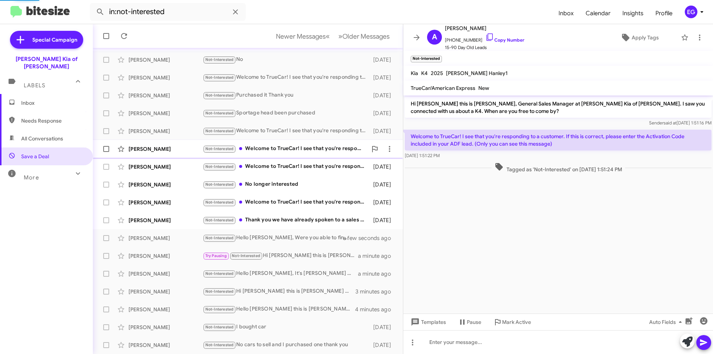
click at [278, 145] on div "Not-Interested Welcome to TrueCar! I see that you're responding to a customer. …" at bounding box center [285, 149] width 165 height 9
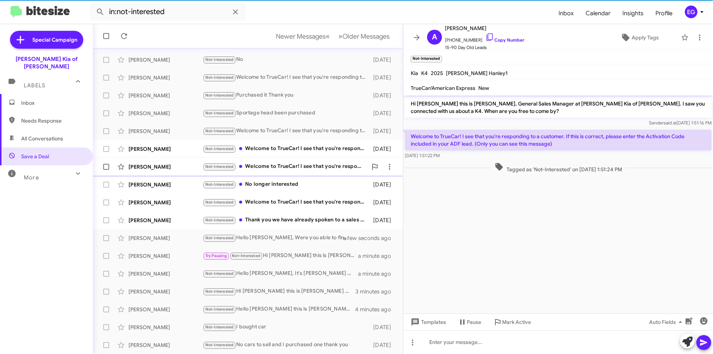
click at [277, 163] on div "Not-Interested Welcome to TrueCar! I see that you're responding to a customer. …" at bounding box center [285, 166] width 165 height 9
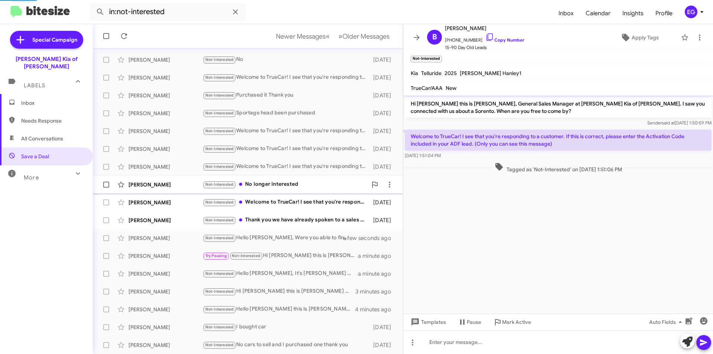
click at [275, 181] on div "Not-Interested No longer interested" at bounding box center [285, 184] width 165 height 9
click at [275, 204] on div "Not-Interested Welcome to TrueCar! I see that you're responding to a customer. …" at bounding box center [285, 202] width 165 height 9
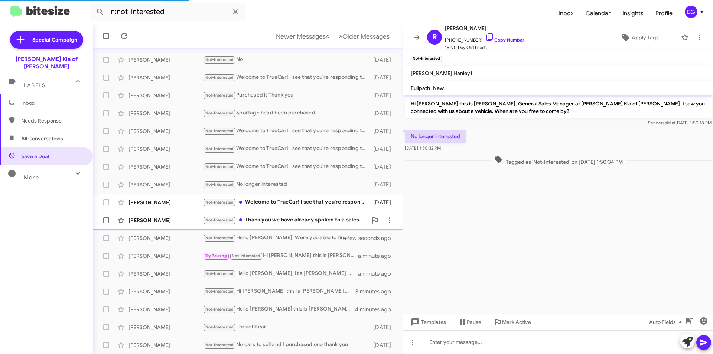
click at [269, 219] on div "Not-Interested Thank you we have already spoken to a sales person and are not i…" at bounding box center [285, 220] width 165 height 9
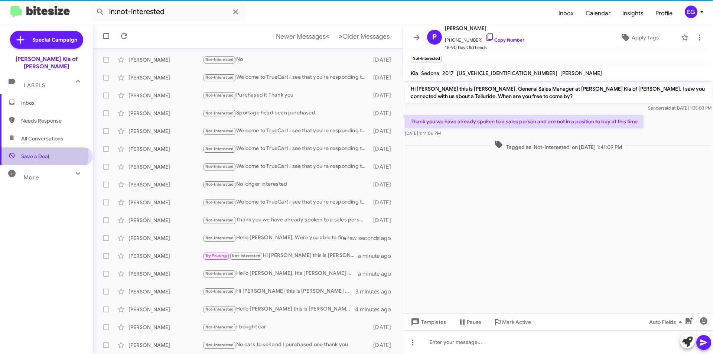
click at [41, 153] on span "Save a Deal" at bounding box center [35, 156] width 28 height 7
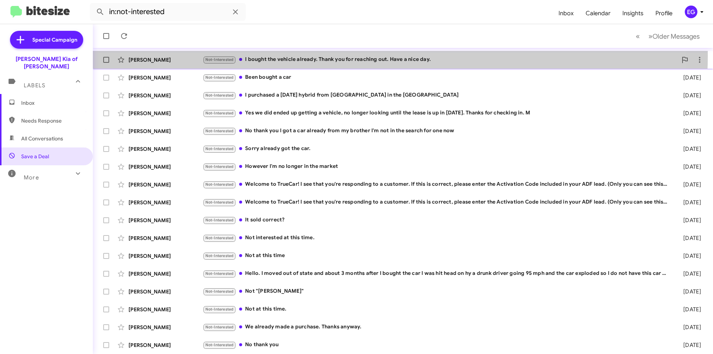
click at [367, 56] on div "Not-Interested I bought the vehicle already. Thank you for reaching out. Have a…" at bounding box center [440, 59] width 475 height 9
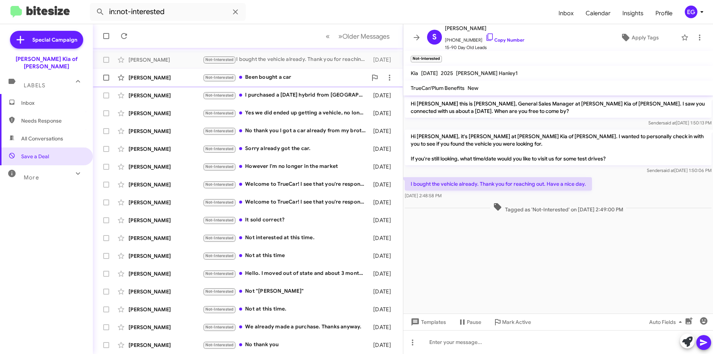
click at [291, 73] on div "Not-Interested Been bought a car" at bounding box center [285, 77] width 165 height 9
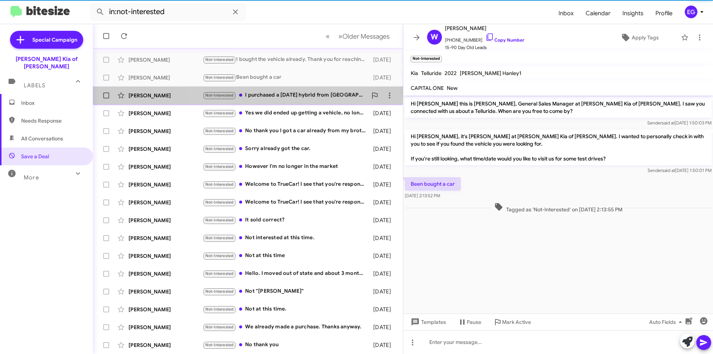
click at [282, 95] on div "Not-Interested I purchased a [DATE] hybrid from [GEOGRAPHIC_DATA] in the [GEOGR…" at bounding box center [285, 95] width 165 height 9
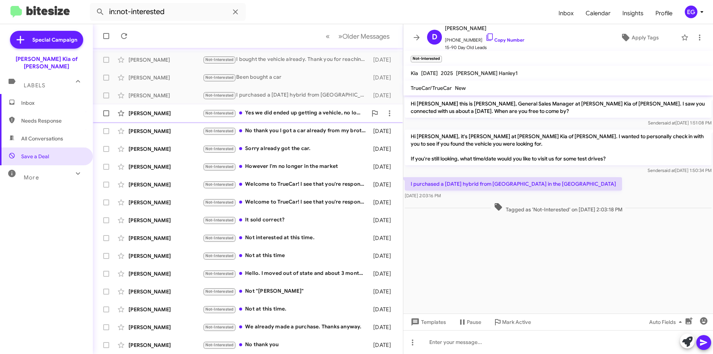
click at [281, 111] on div "Not-Interested Yes we did ended up getting a vehicle, no longer looking until t…" at bounding box center [285, 113] width 165 height 9
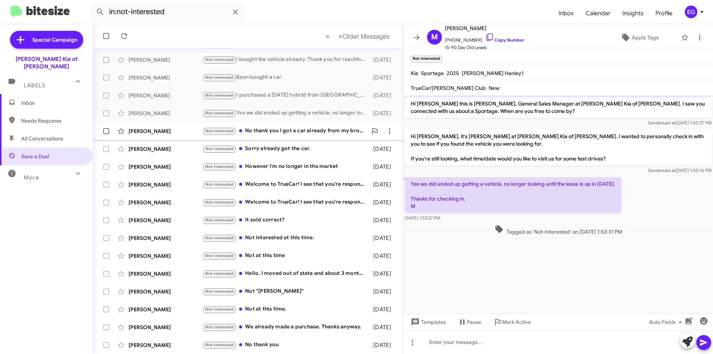
click at [270, 128] on div "Not-Interested No thank you I got a car already from my brother I'm not in the …" at bounding box center [285, 131] width 165 height 9
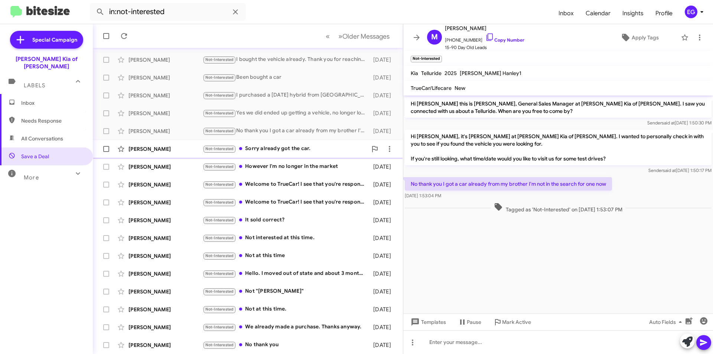
click at [267, 148] on div "Not-Interested Sorry already got the car." at bounding box center [285, 149] width 165 height 9
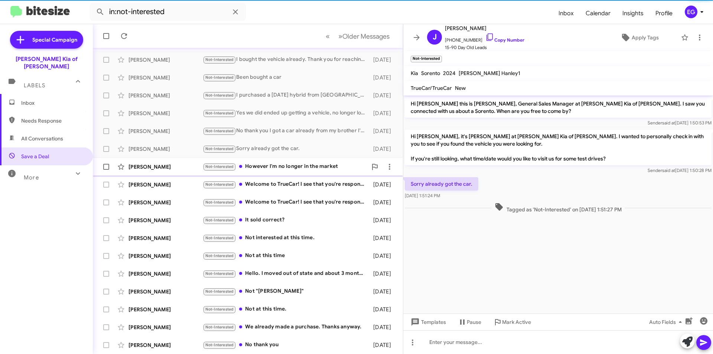
click at [269, 165] on div "Not-Interested However I'm no longer in the market" at bounding box center [285, 166] width 165 height 9
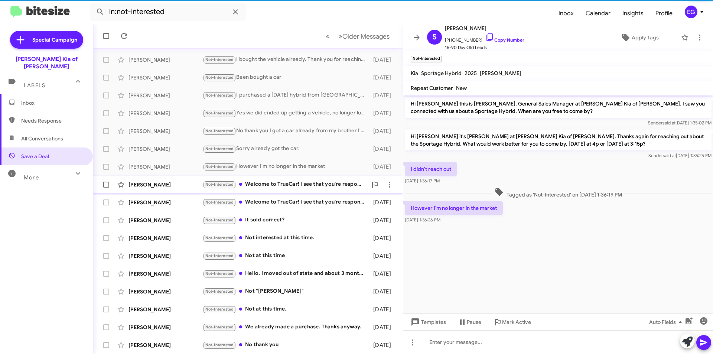
click at [272, 180] on div "[PERSON_NAME] Not-Interested Welcome to TrueCar! I see that you're responding t…" at bounding box center [248, 184] width 298 height 15
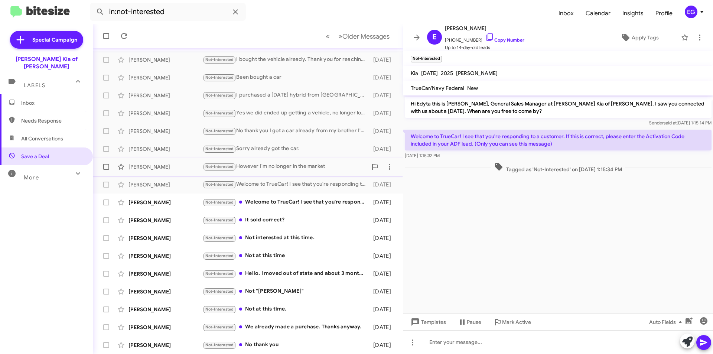
click at [266, 171] on div "Not-Interested However I'm no longer in the market" at bounding box center [285, 166] width 165 height 9
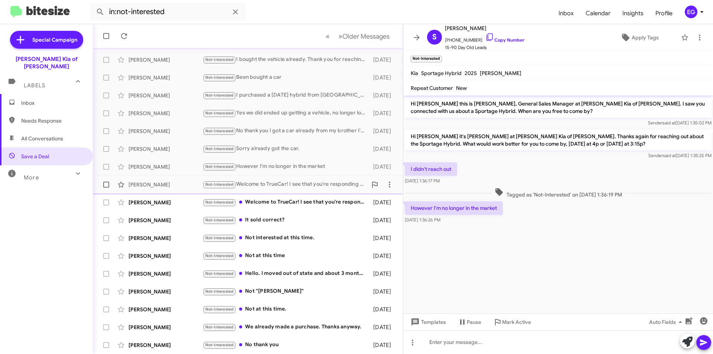
click at [271, 187] on div "Not-Interested Welcome to TrueCar! I see that you're responding to a customer. …" at bounding box center [285, 184] width 165 height 9
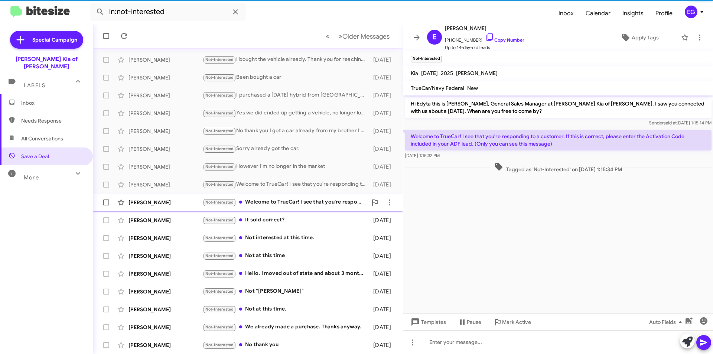
click at [272, 208] on div "[PERSON_NAME] Not-Interested Welcome to TrueCar! I see that you're responding t…" at bounding box center [248, 202] width 298 height 15
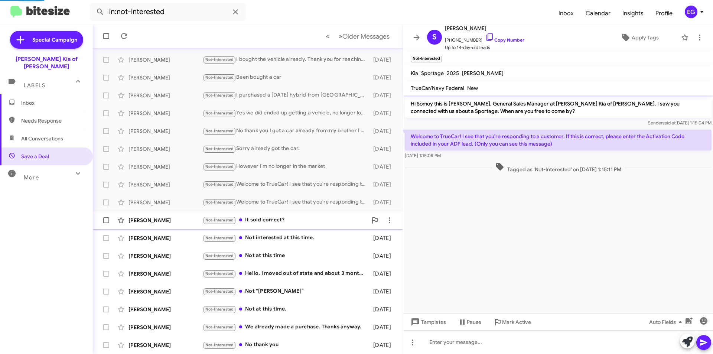
click at [272, 224] on div "Not-Interested It sold correct?" at bounding box center [285, 220] width 165 height 9
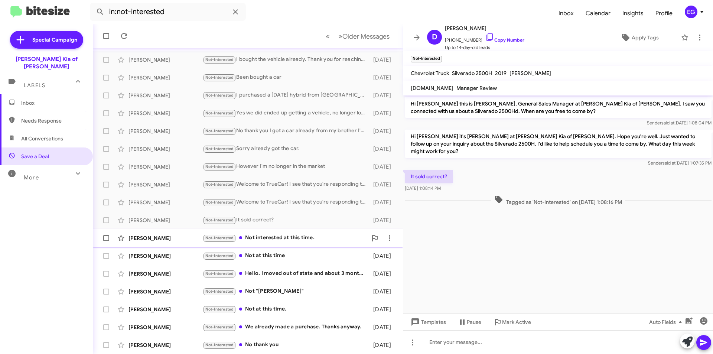
click at [279, 233] on div "[PERSON_NAME] Not-Interested Not interested at this time. [DATE]" at bounding box center [248, 238] width 298 height 15
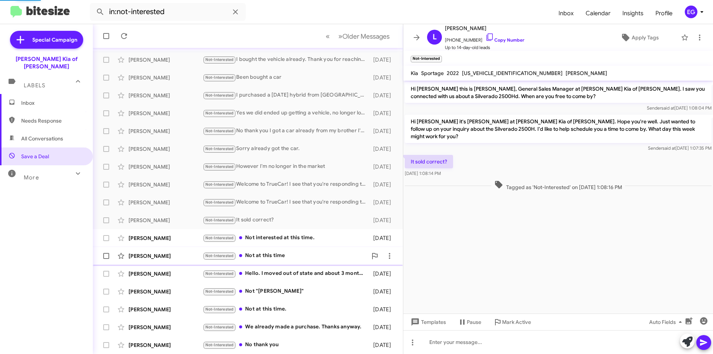
click at [278, 255] on div "Not-Interested Not at this time" at bounding box center [285, 256] width 165 height 9
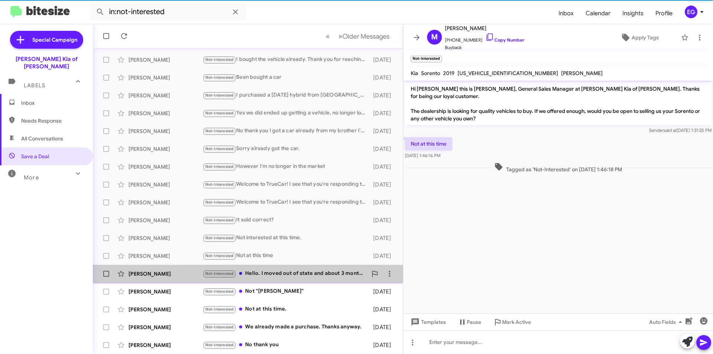
click at [285, 266] on span "[PERSON_NAME] Not-Interested Hello. I moved out of state and about 3 months aft…" at bounding box center [248, 274] width 310 height 18
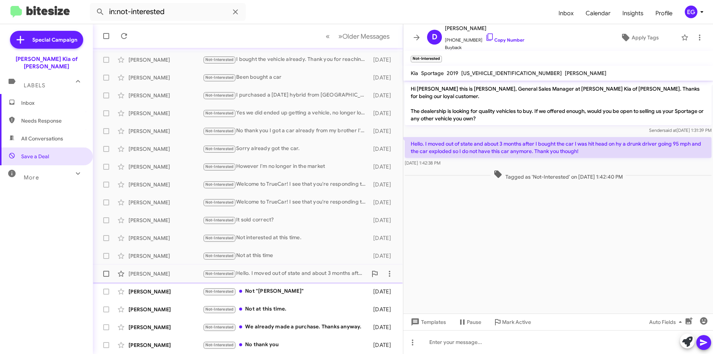
click at [280, 279] on div "[PERSON_NAME] Not-Interested Hello. I moved out of state and about 3 months aft…" at bounding box center [248, 273] width 298 height 15
click at [280, 289] on div "Not-Interested Not "[PERSON_NAME]"" at bounding box center [285, 291] width 165 height 9
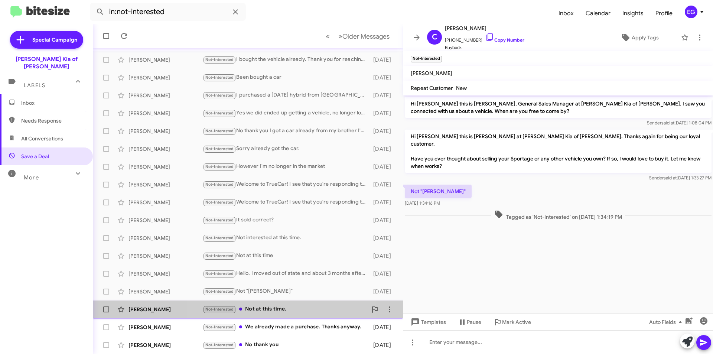
click at [280, 304] on div "[PERSON_NAME] Not-Interested Not at this time. [DATE]" at bounding box center [248, 309] width 298 height 15
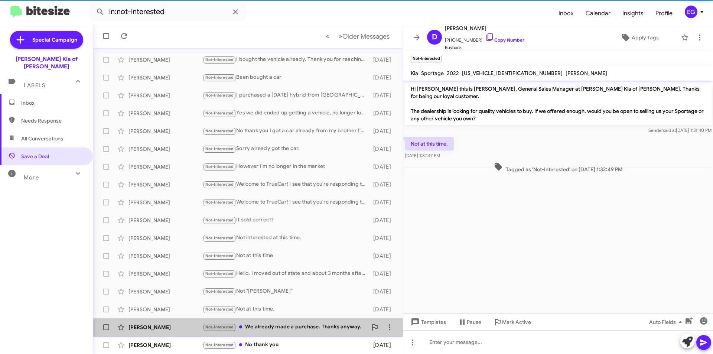
click at [270, 321] on div "[PERSON_NAME] Not-Interested We already made a purchase. Thanks anyway. [DATE]" at bounding box center [248, 327] width 298 height 15
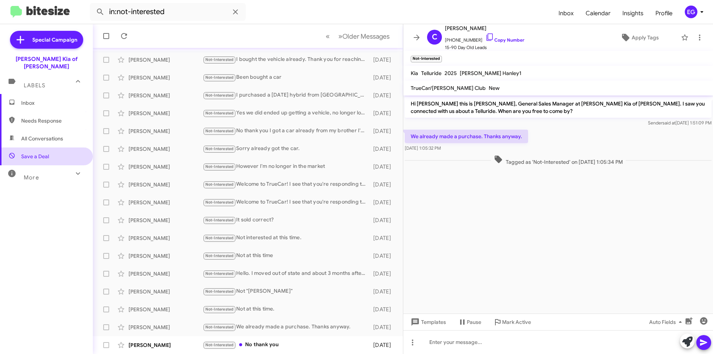
click at [16, 153] on span "Save a Deal" at bounding box center [46, 157] width 93 height 18
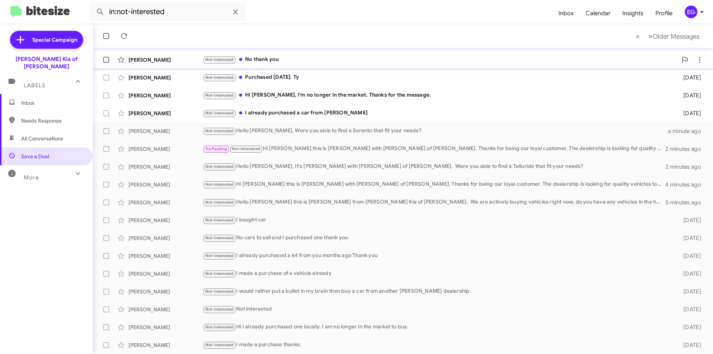
click at [302, 60] on div "Not-Interested No thank you" at bounding box center [440, 59] width 475 height 9
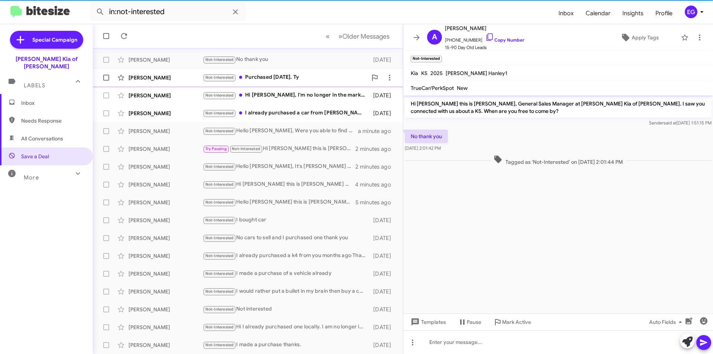
click at [297, 75] on div "Not-Interested Purchased [DATE]. Ty" at bounding box center [285, 77] width 165 height 9
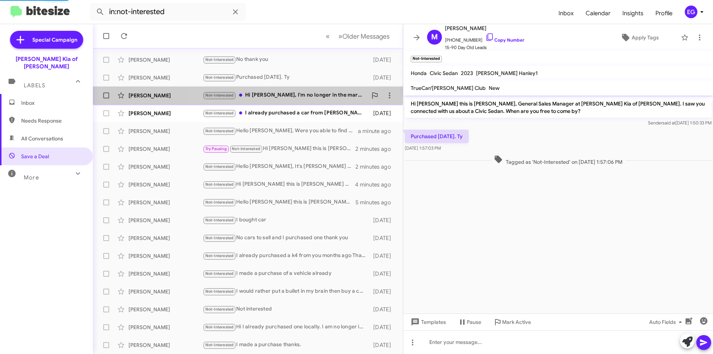
click at [287, 100] on div "[PERSON_NAME] Not-Interested Hi [PERSON_NAME], I'm no longer in the market. Tha…" at bounding box center [248, 95] width 298 height 15
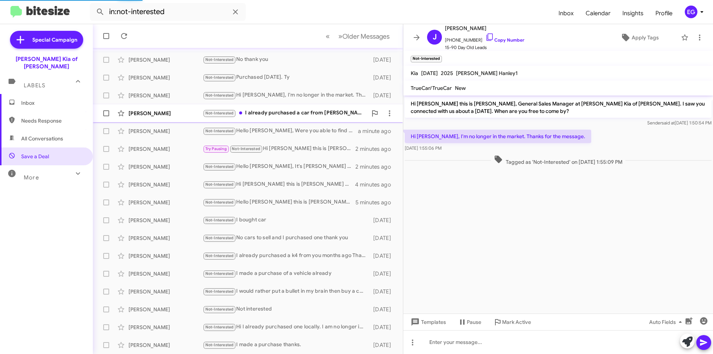
click at [286, 113] on div "Not-Interested I already purchased a car from [PERSON_NAME]" at bounding box center [285, 113] width 165 height 9
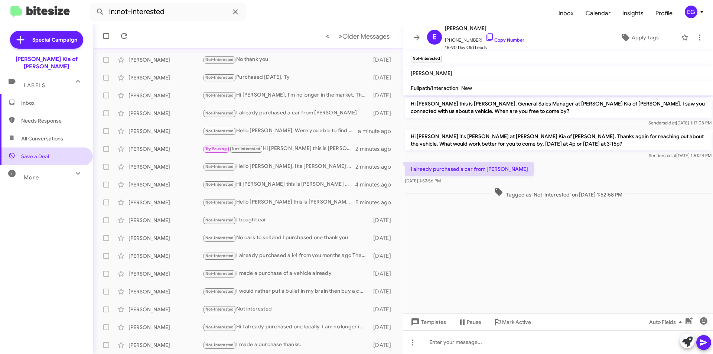
click at [46, 148] on span "Save a Deal" at bounding box center [46, 157] width 93 height 18
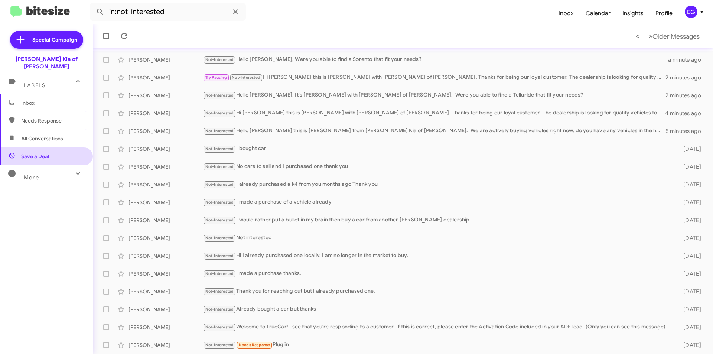
click at [67, 148] on span "Save a Deal" at bounding box center [46, 157] width 93 height 18
click at [55, 130] on span "All Conversations" at bounding box center [46, 139] width 93 height 18
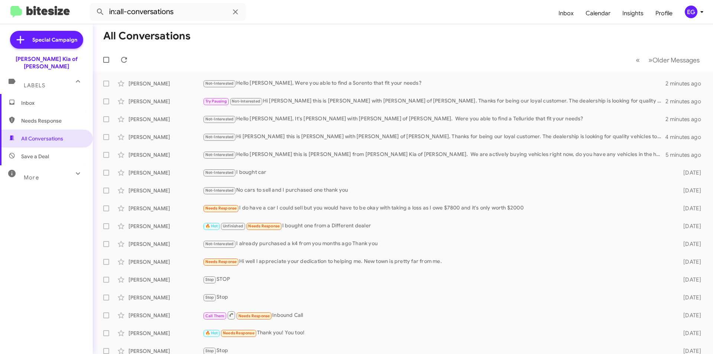
click at [51, 117] on span "Needs Response" at bounding box center [52, 120] width 63 height 7
type input "in:needs-response"
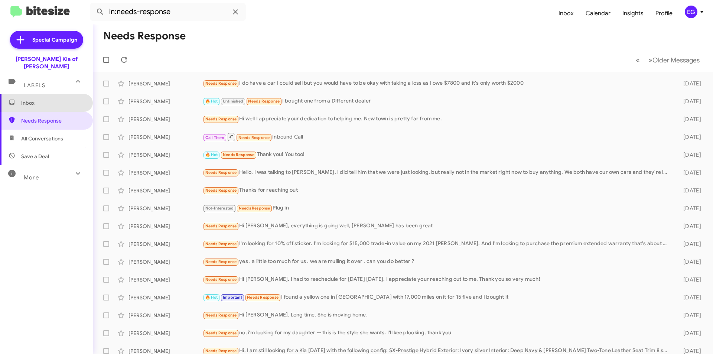
click at [46, 99] on span "Inbox" at bounding box center [52, 102] width 63 height 7
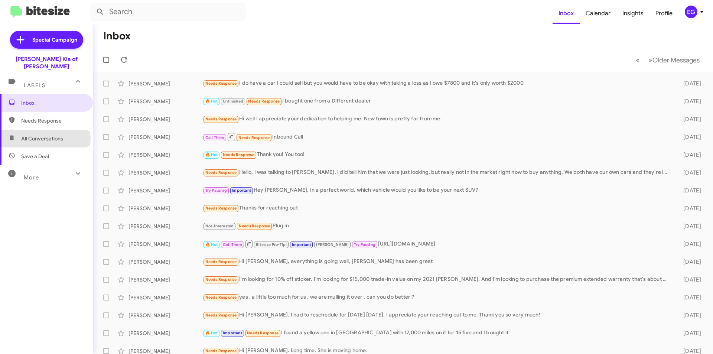
click at [45, 135] on span "All Conversations" at bounding box center [42, 138] width 42 height 7
type input "in:all-conversations"
